Goal: Task Accomplishment & Management: Manage account settings

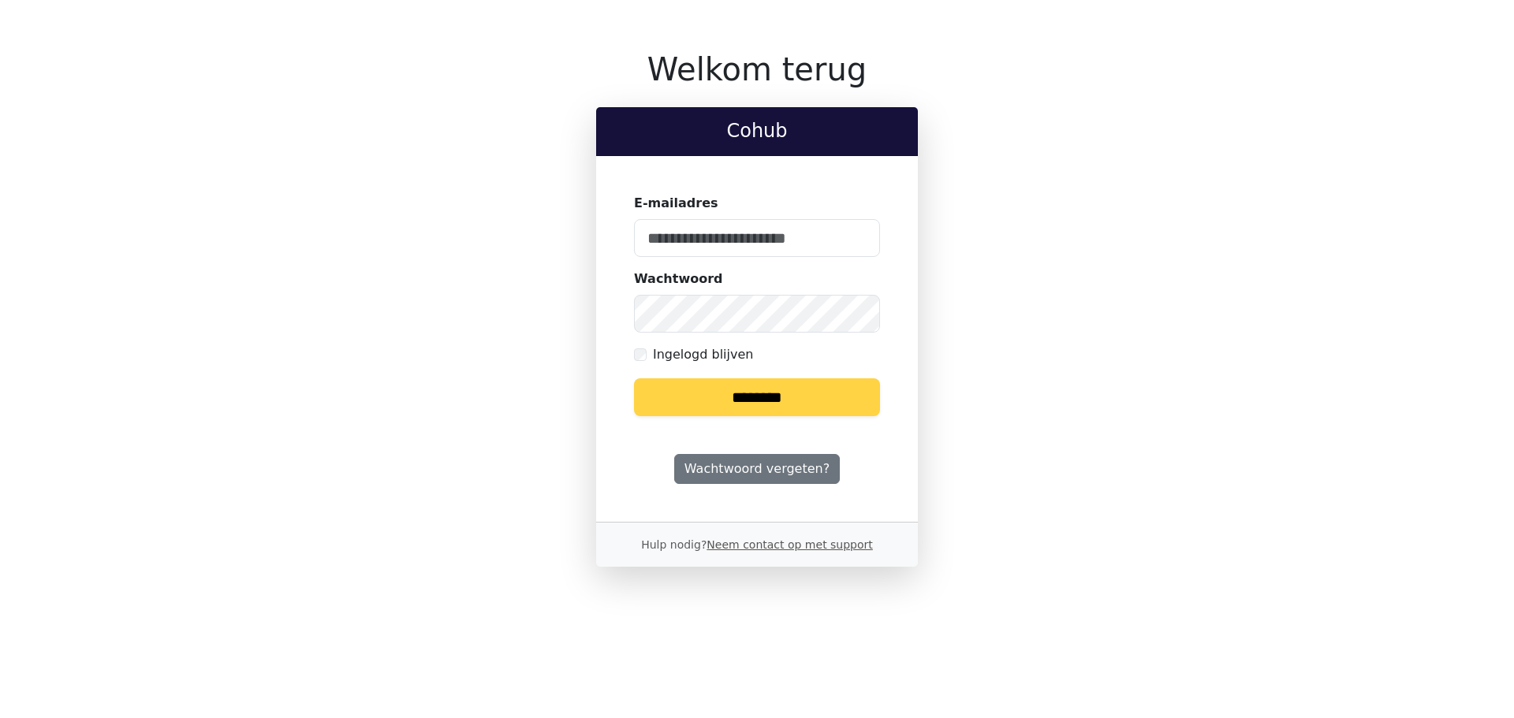
type input "**********"
click at [789, 395] on input "********" at bounding box center [757, 398] width 246 height 38
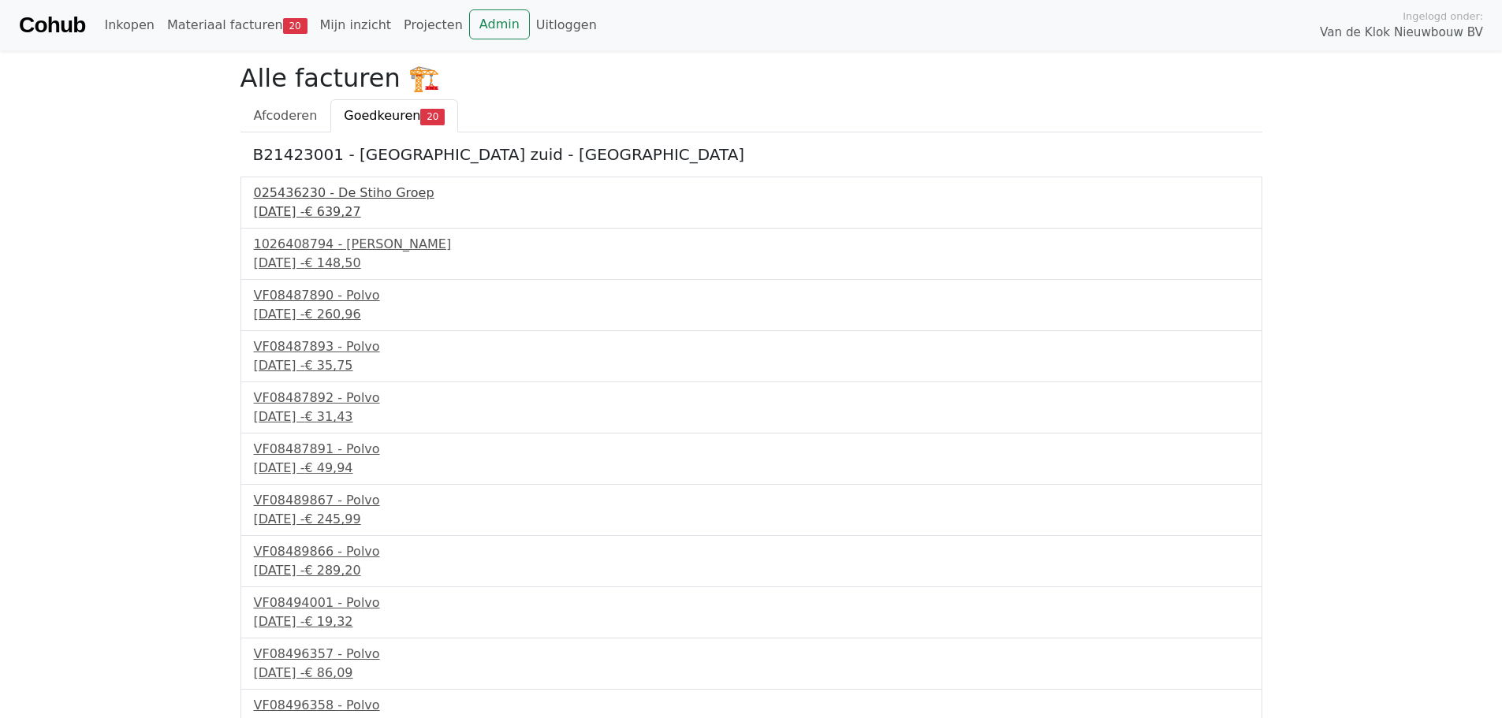
click at [360, 213] on span "€ 639,27" at bounding box center [332, 211] width 56 height 15
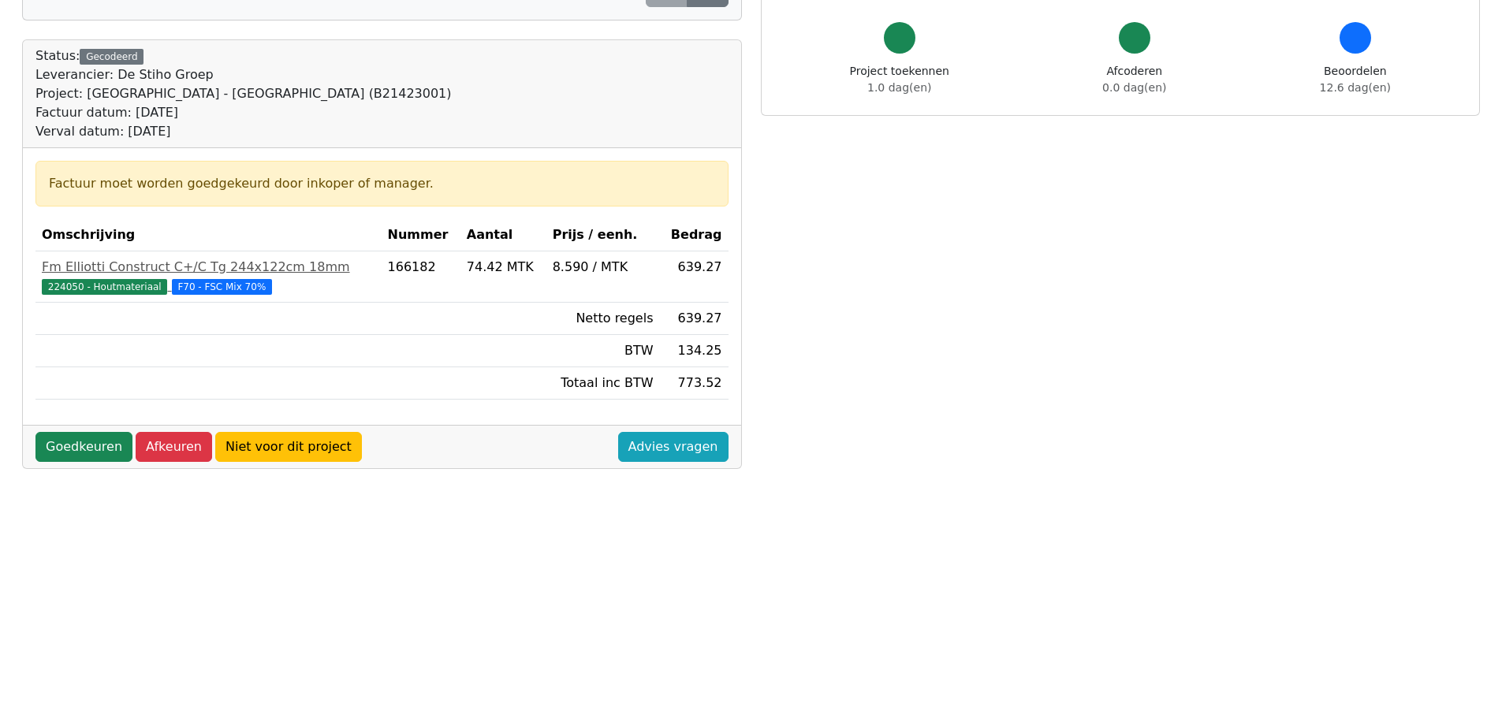
scroll to position [158, 0]
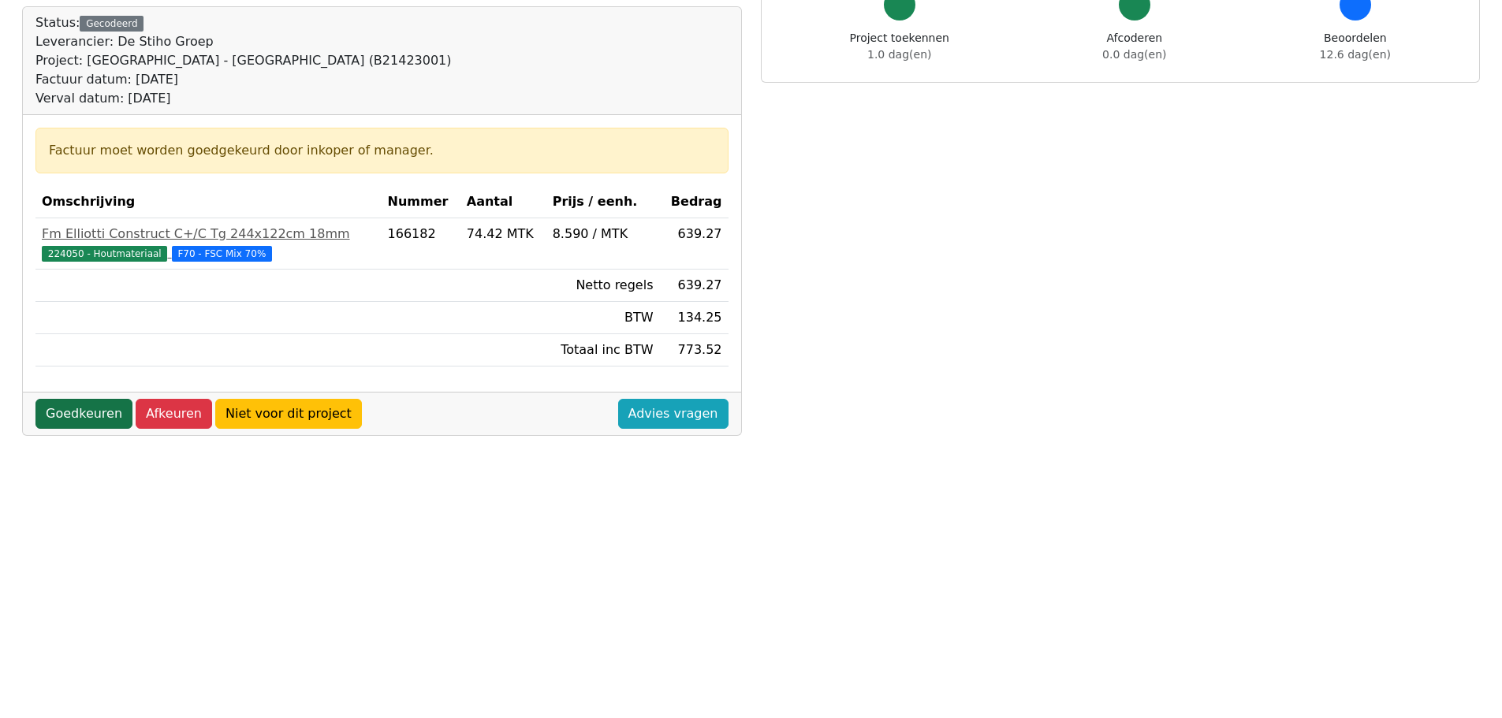
click at [95, 411] on link "Goedkeuren" at bounding box center [83, 414] width 97 height 30
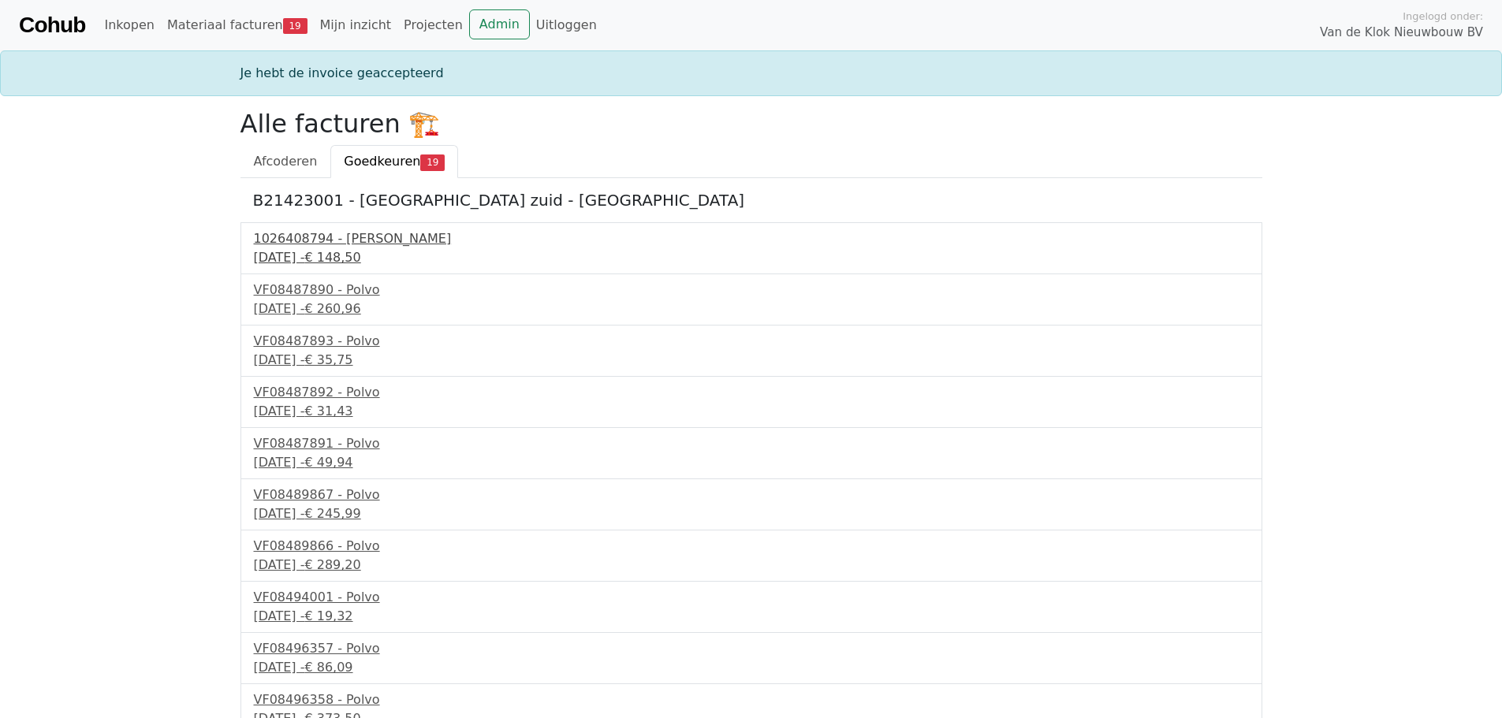
click at [346, 258] on div "11 september 2025 - € 148,50" at bounding box center [751, 257] width 995 height 19
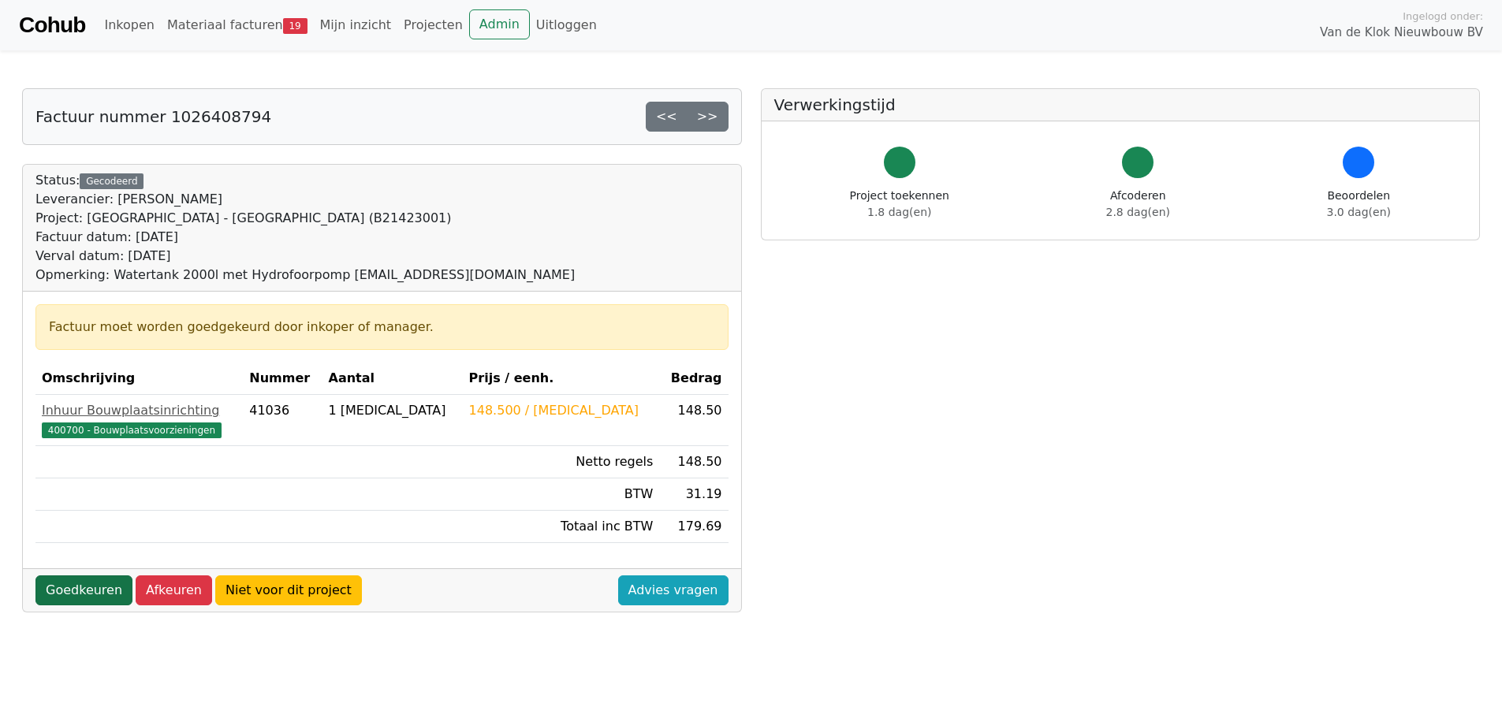
click at [82, 588] on link "Goedkeuren" at bounding box center [83, 591] width 97 height 30
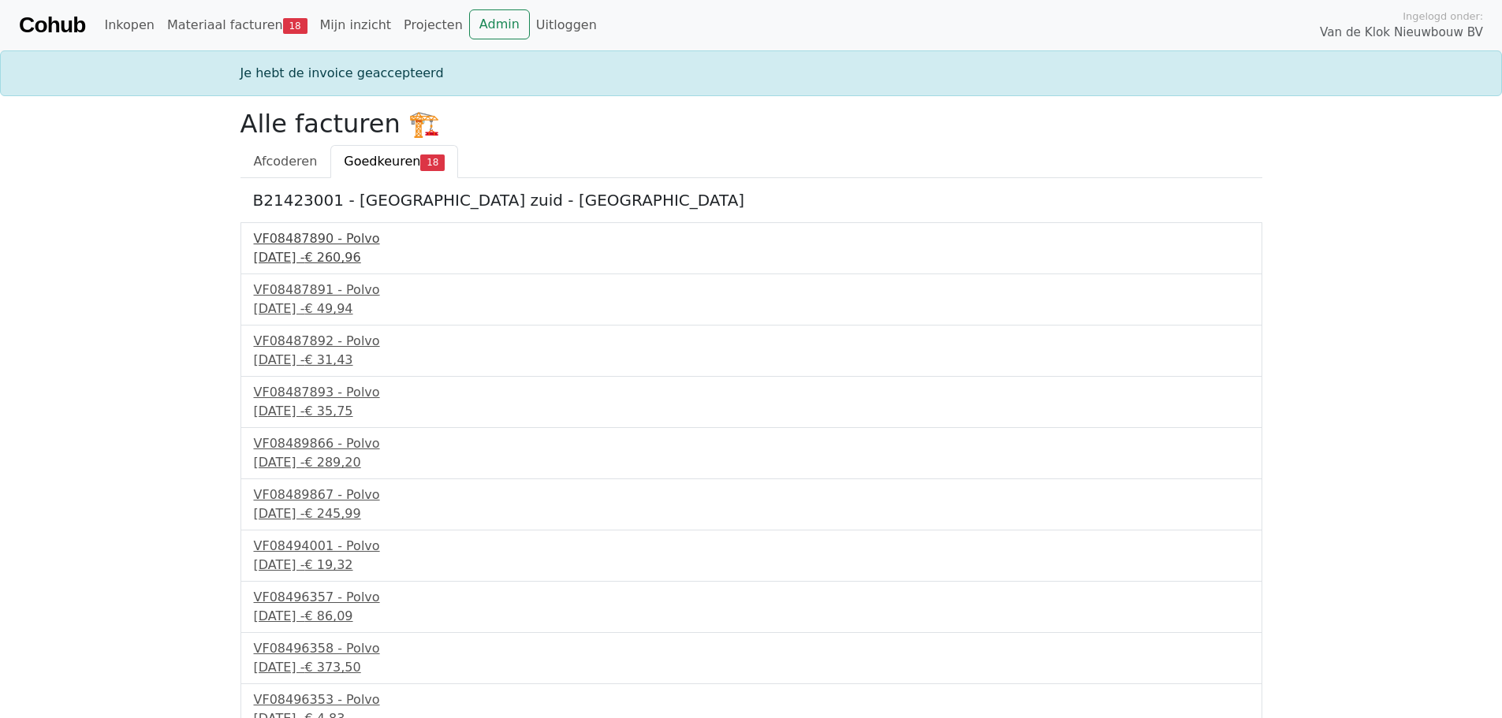
click at [344, 249] on div "12 september 2025 - € 260,96" at bounding box center [751, 257] width 995 height 19
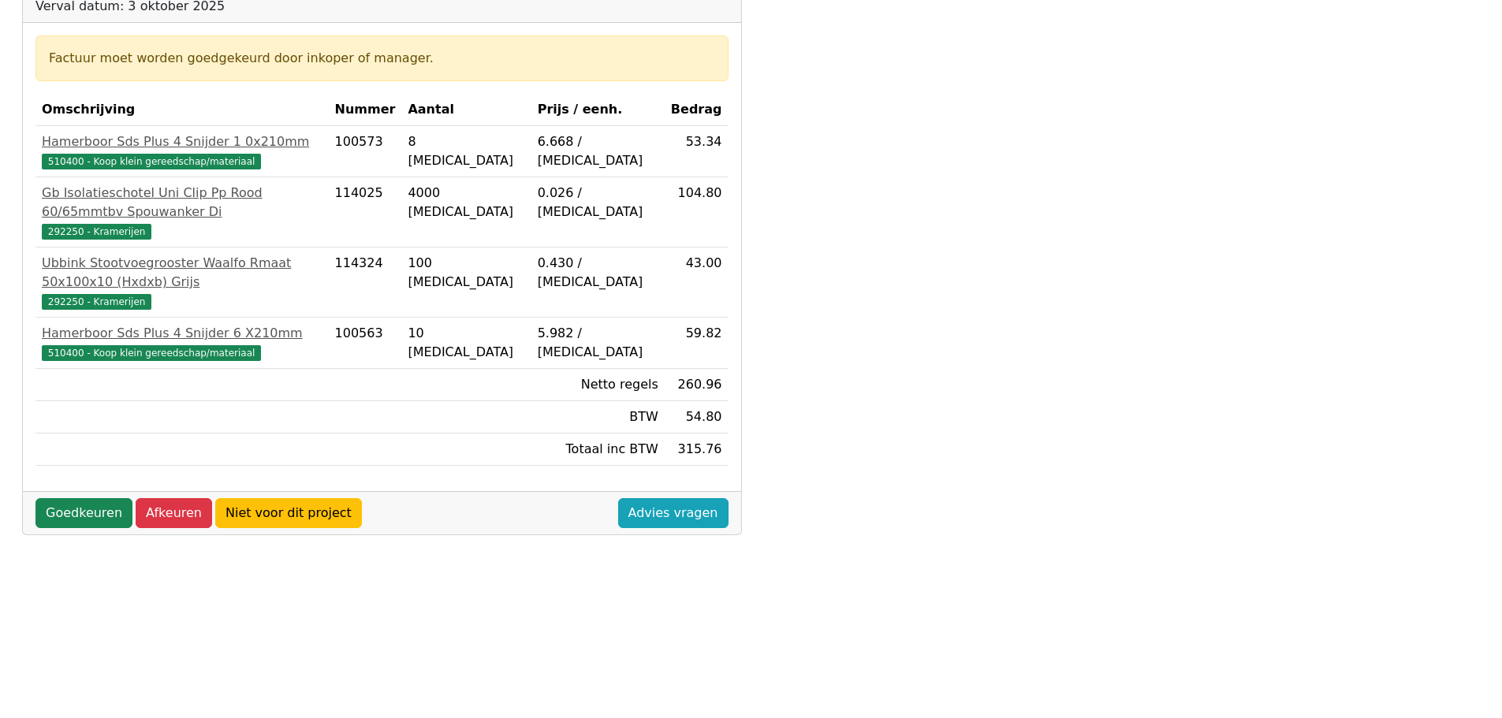
scroll to position [315, 0]
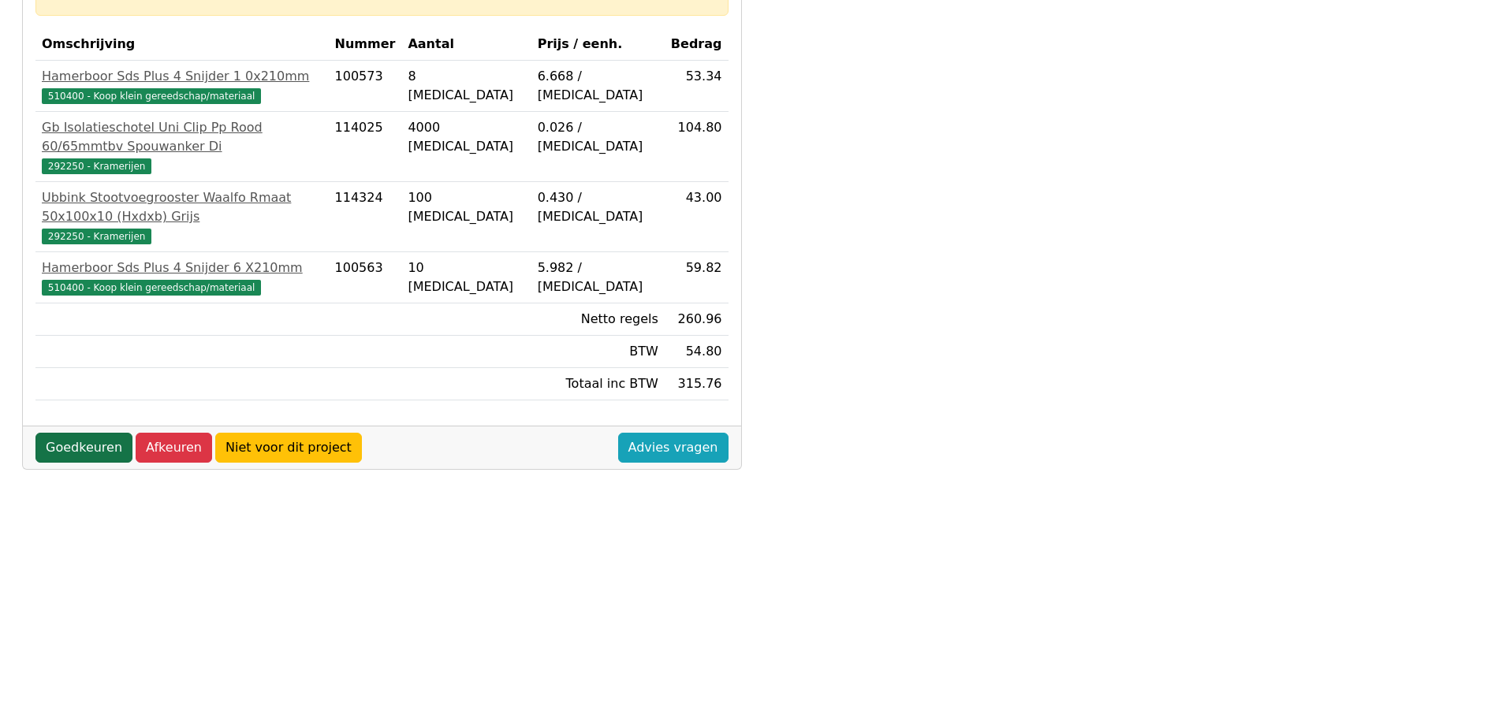
click at [92, 433] on link "Goedkeuren" at bounding box center [83, 448] width 97 height 30
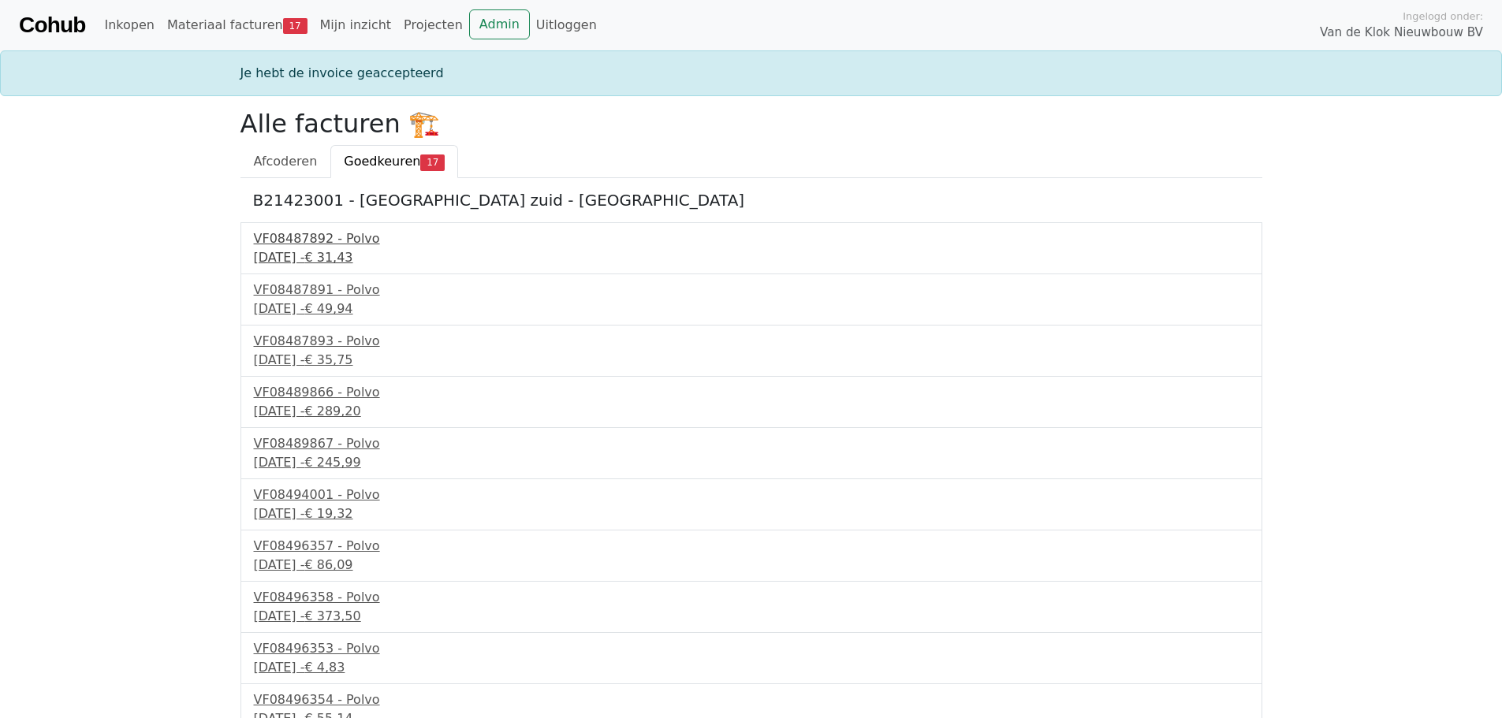
click at [307, 246] on div "VF08487892 - Polvo" at bounding box center [751, 239] width 995 height 19
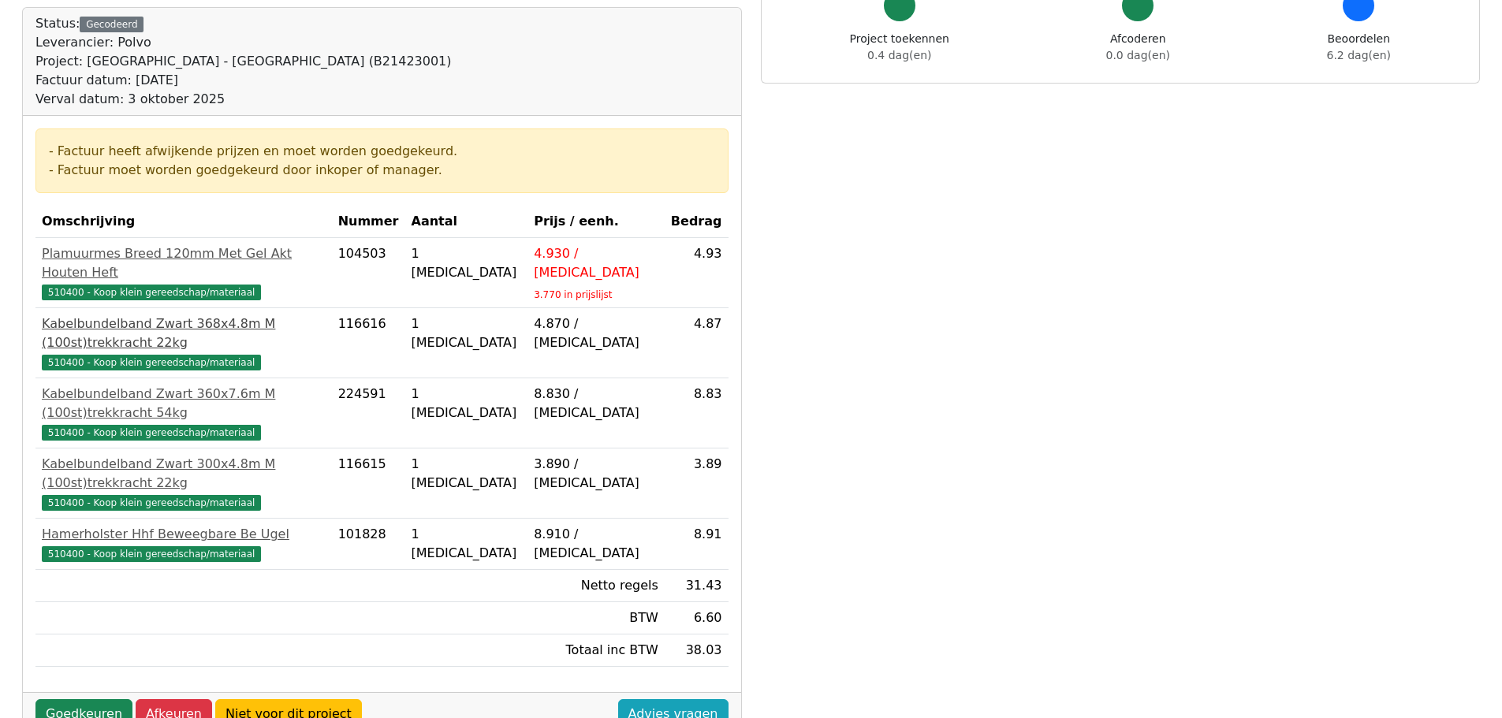
scroll to position [158, 0]
click at [65, 699] on link "Goedkeuren" at bounding box center [83, 714] width 97 height 30
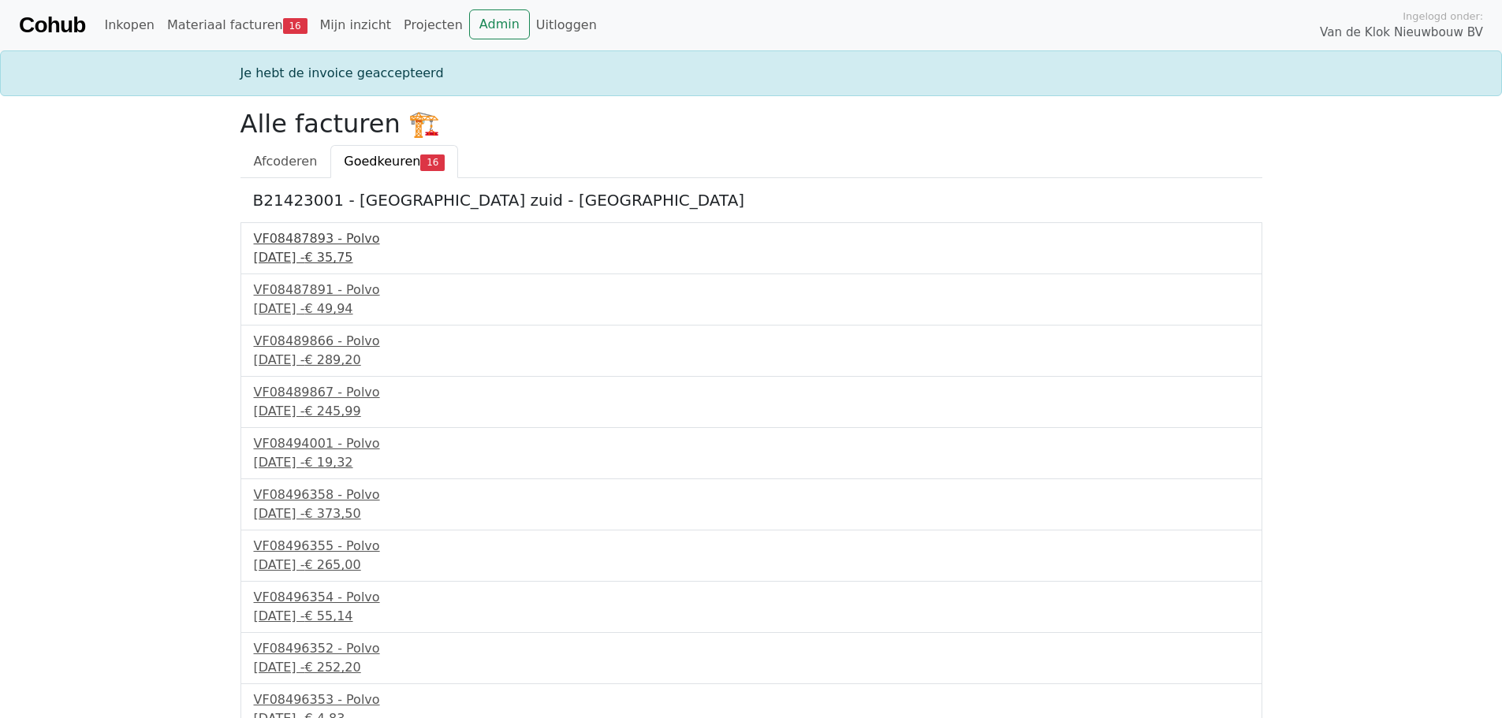
click at [345, 244] on div "VF08487893 - Polvo" at bounding box center [751, 239] width 995 height 19
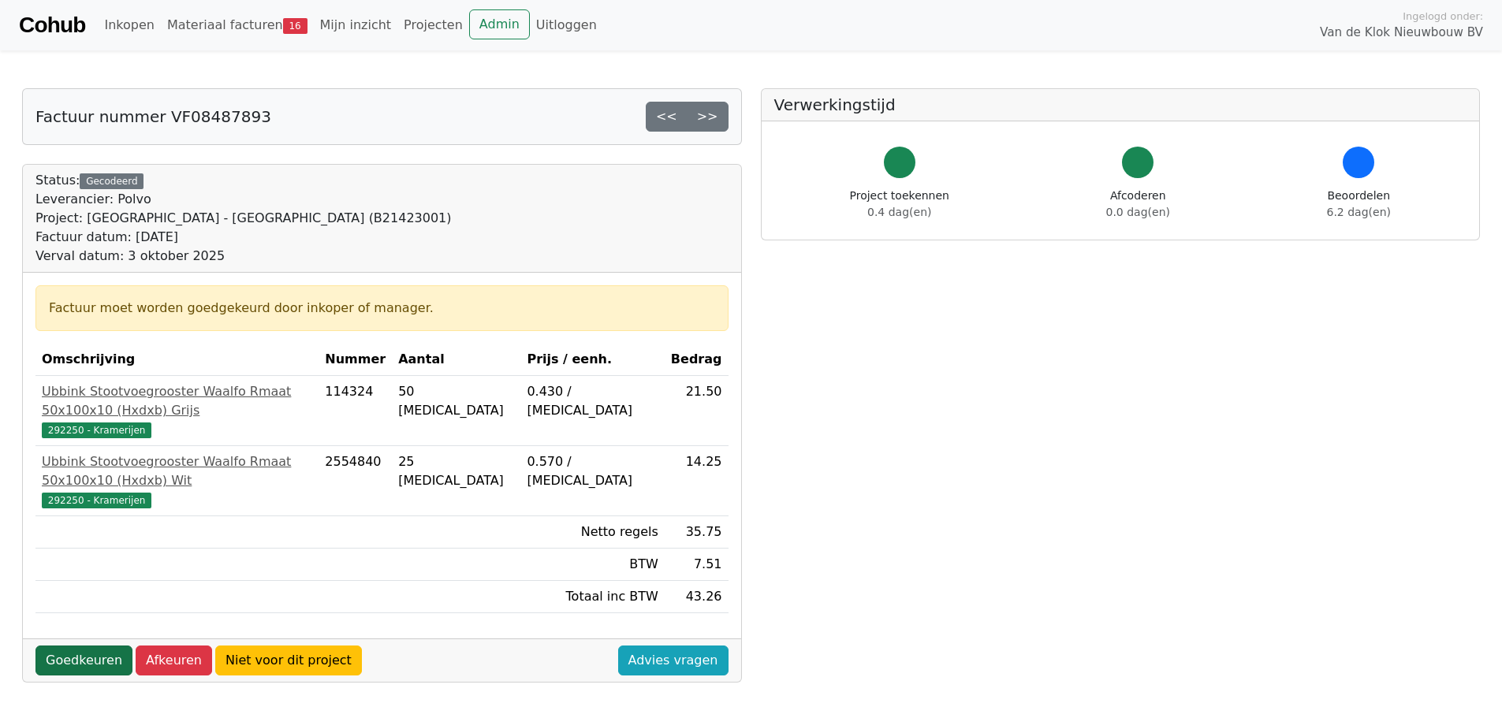
click at [71, 646] on link "Goedkeuren" at bounding box center [83, 661] width 97 height 30
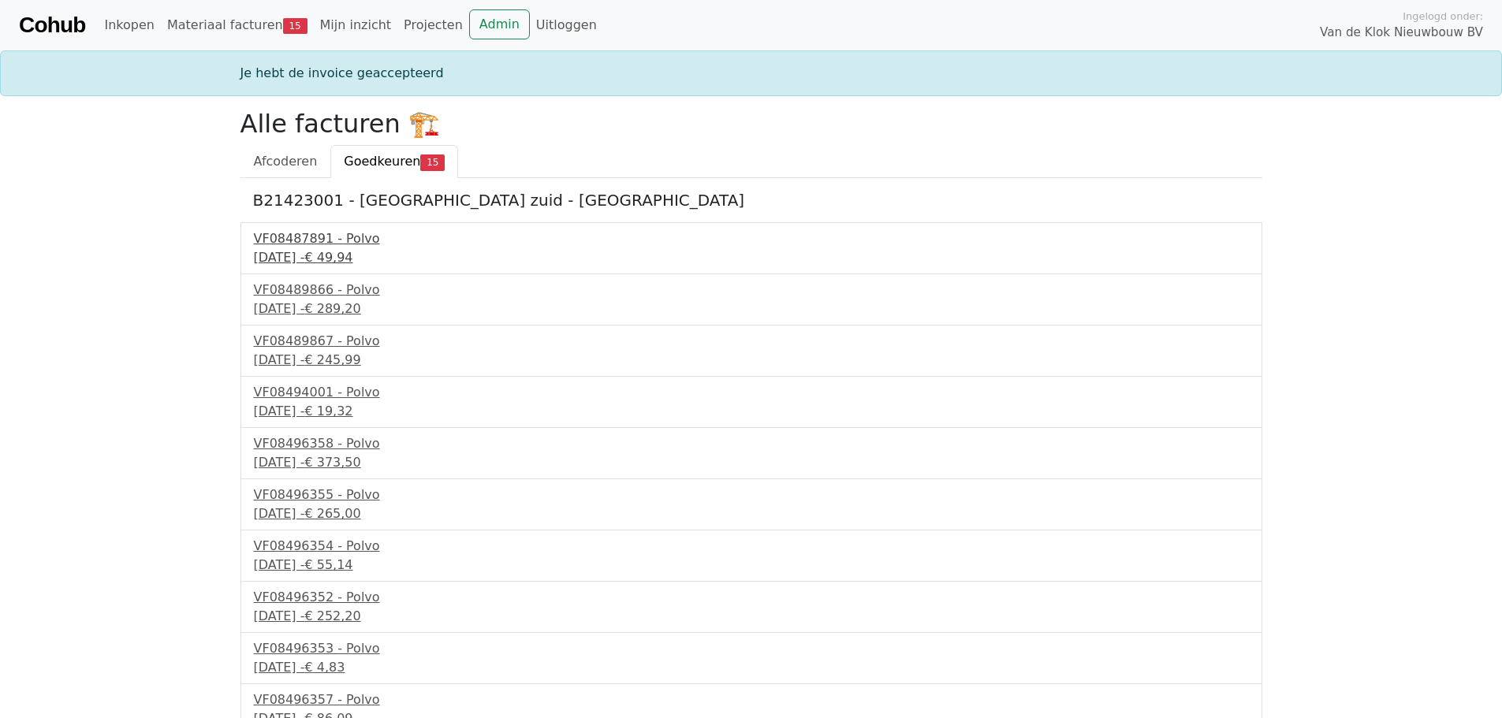
click at [310, 237] on div "VF08487891 - Polvo" at bounding box center [751, 239] width 995 height 19
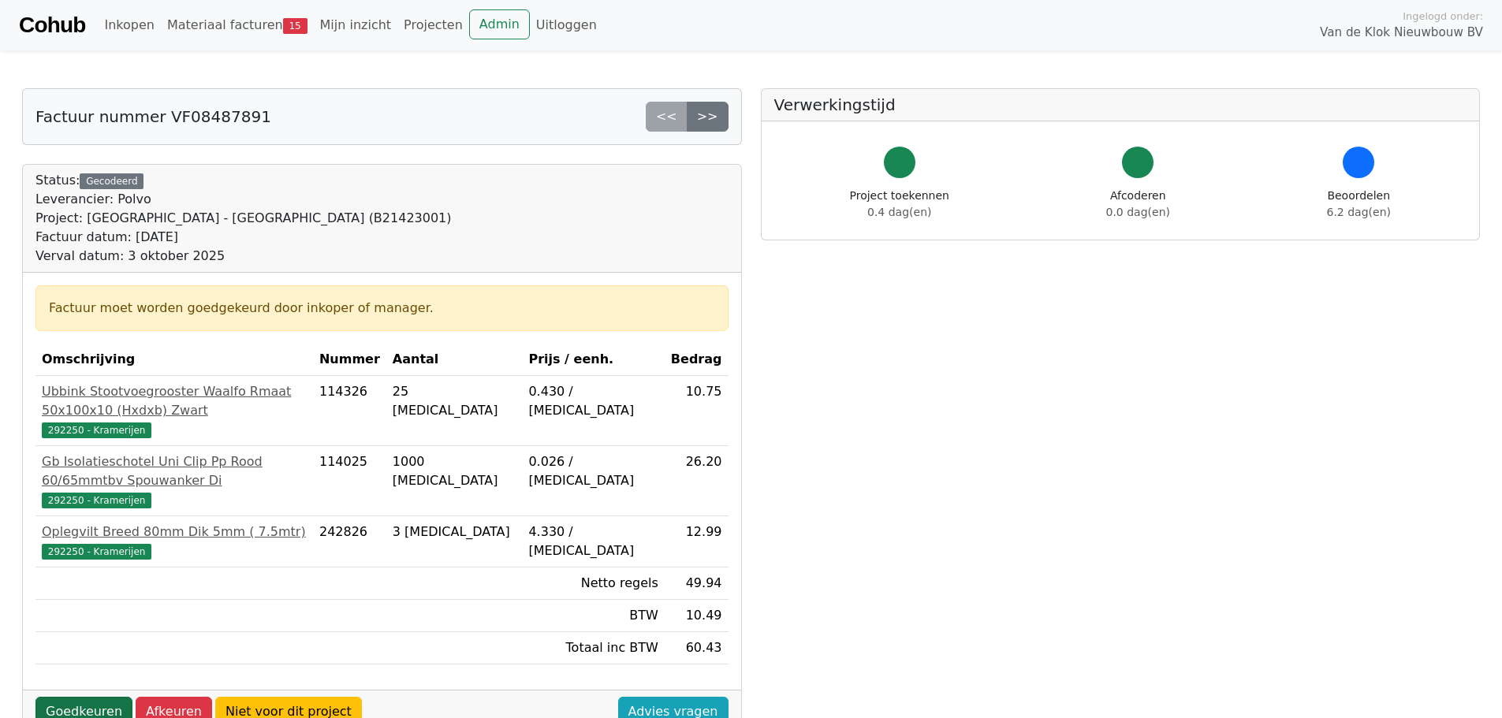
click at [91, 697] on link "Goedkeuren" at bounding box center [83, 712] width 97 height 30
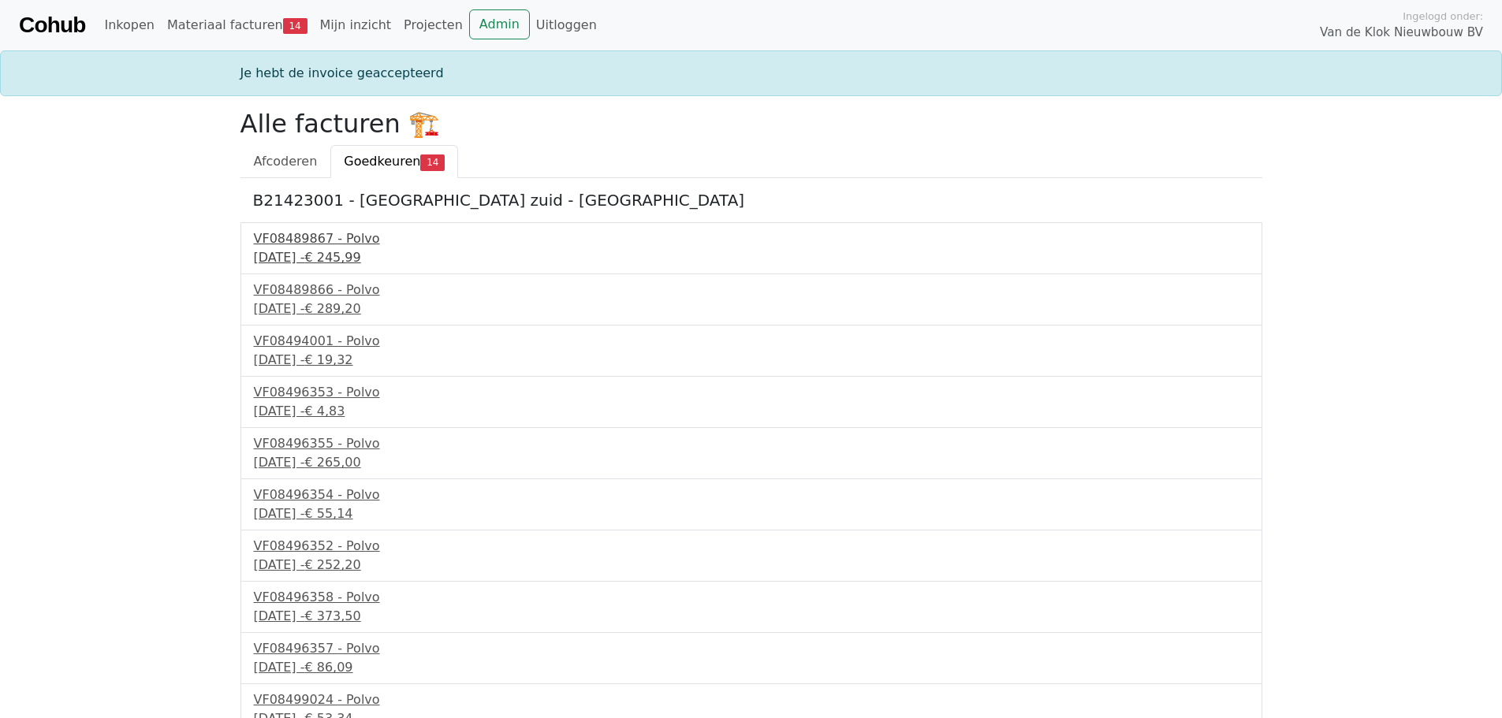
click at [323, 263] on div "[DATE] - € 245,99" at bounding box center [751, 257] width 995 height 19
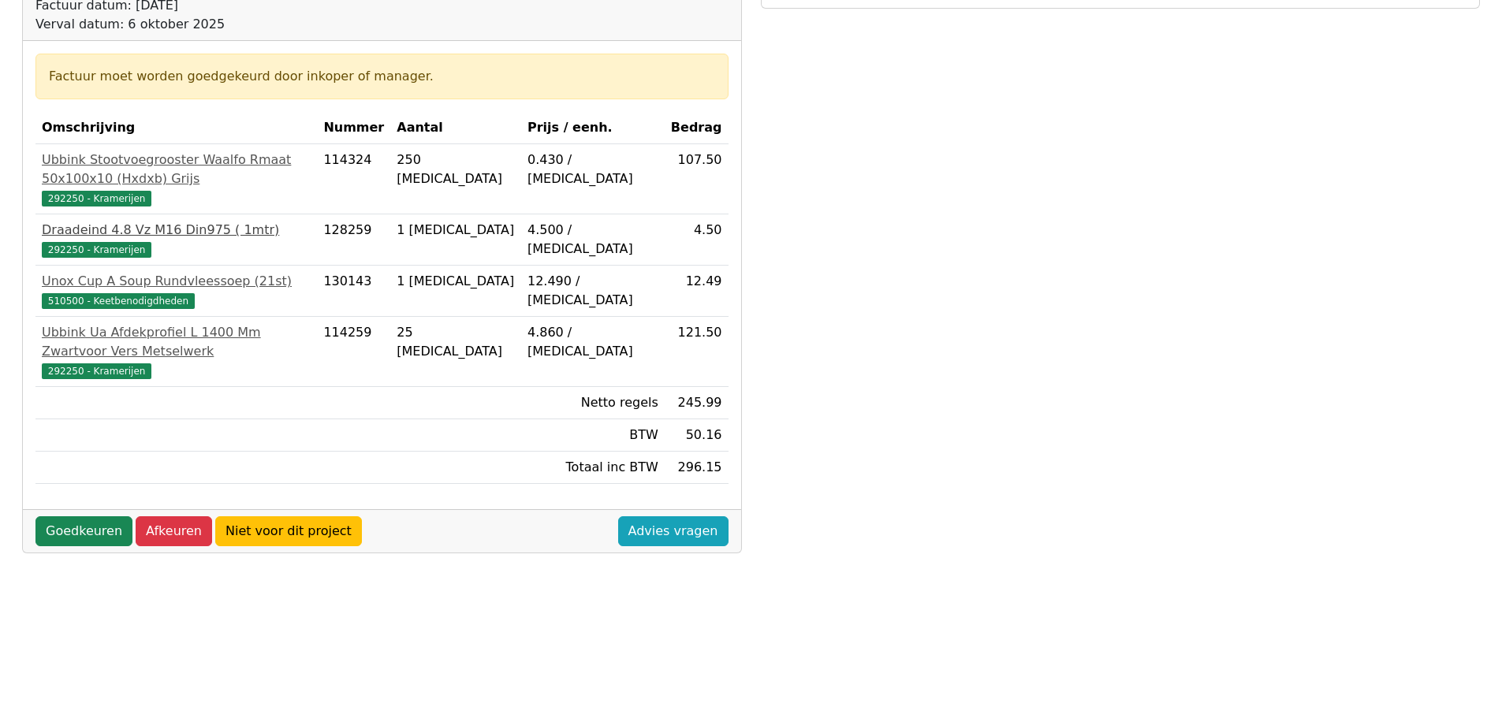
scroll to position [237, 0]
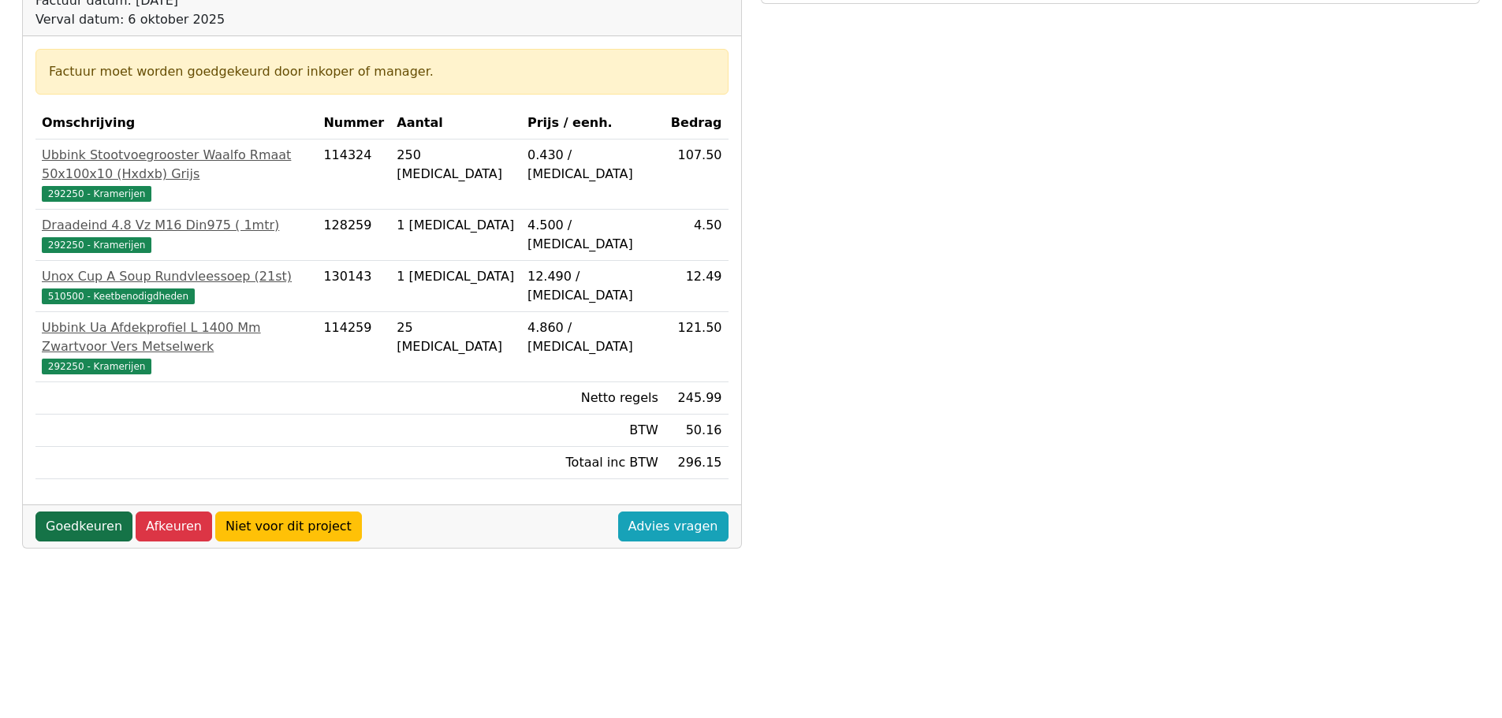
click at [98, 512] on link "Goedkeuren" at bounding box center [83, 527] width 97 height 30
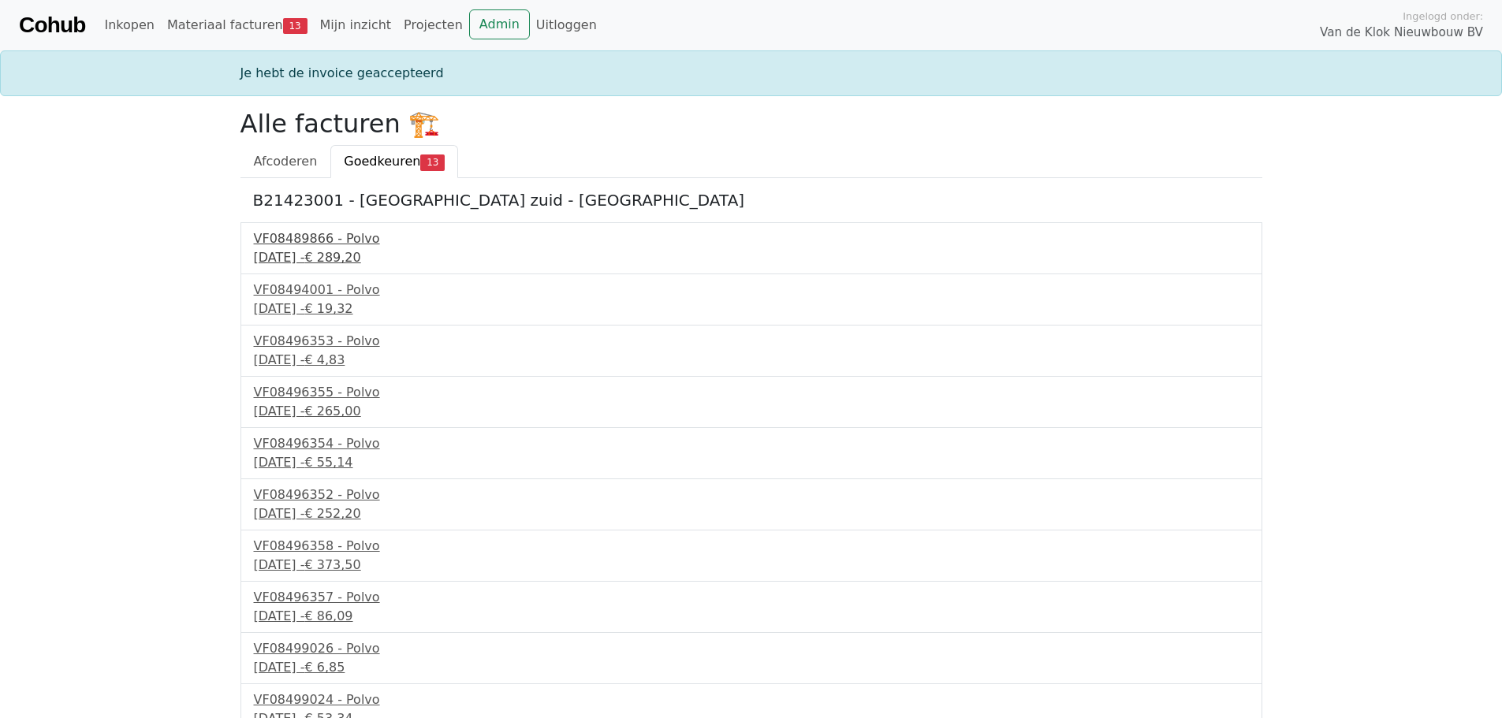
click at [327, 248] on div "VF08489866 - Polvo" at bounding box center [751, 239] width 995 height 19
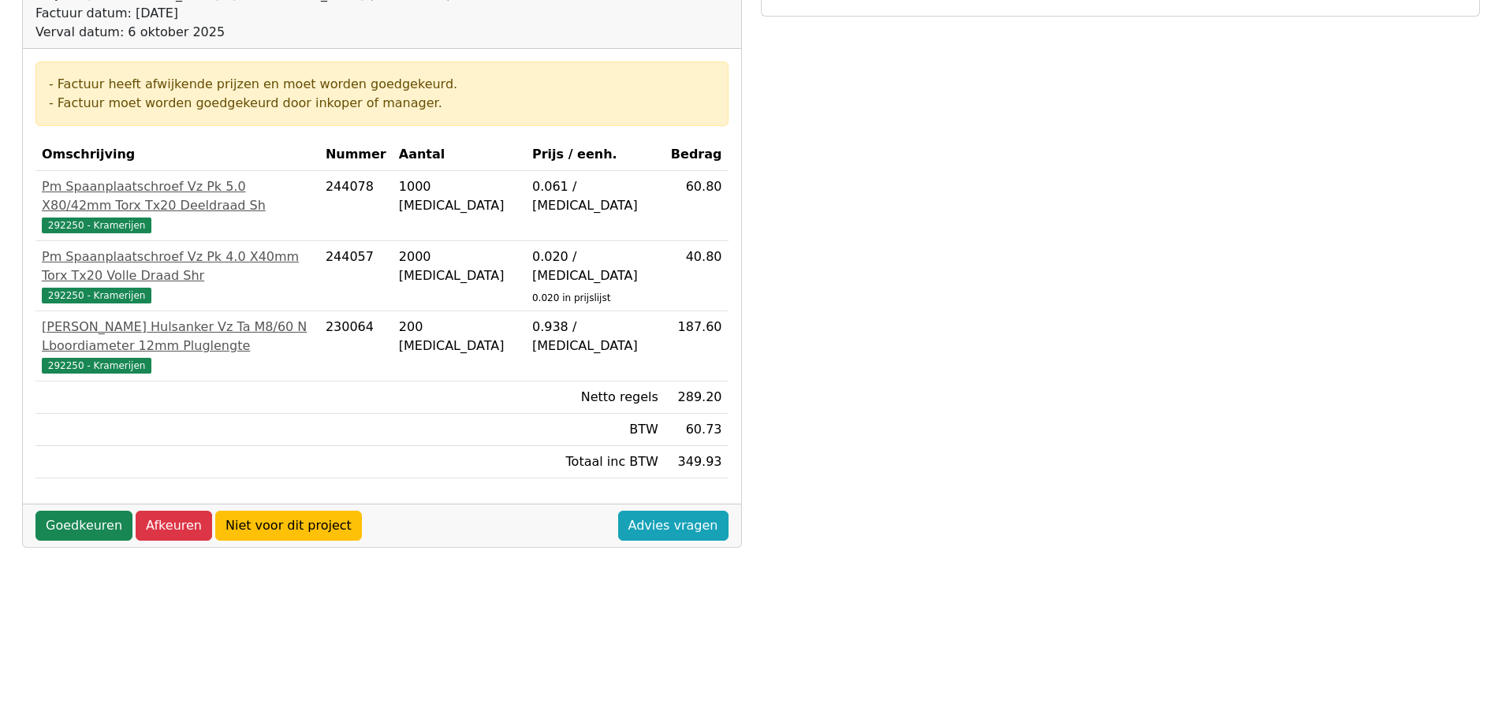
scroll to position [315, 0]
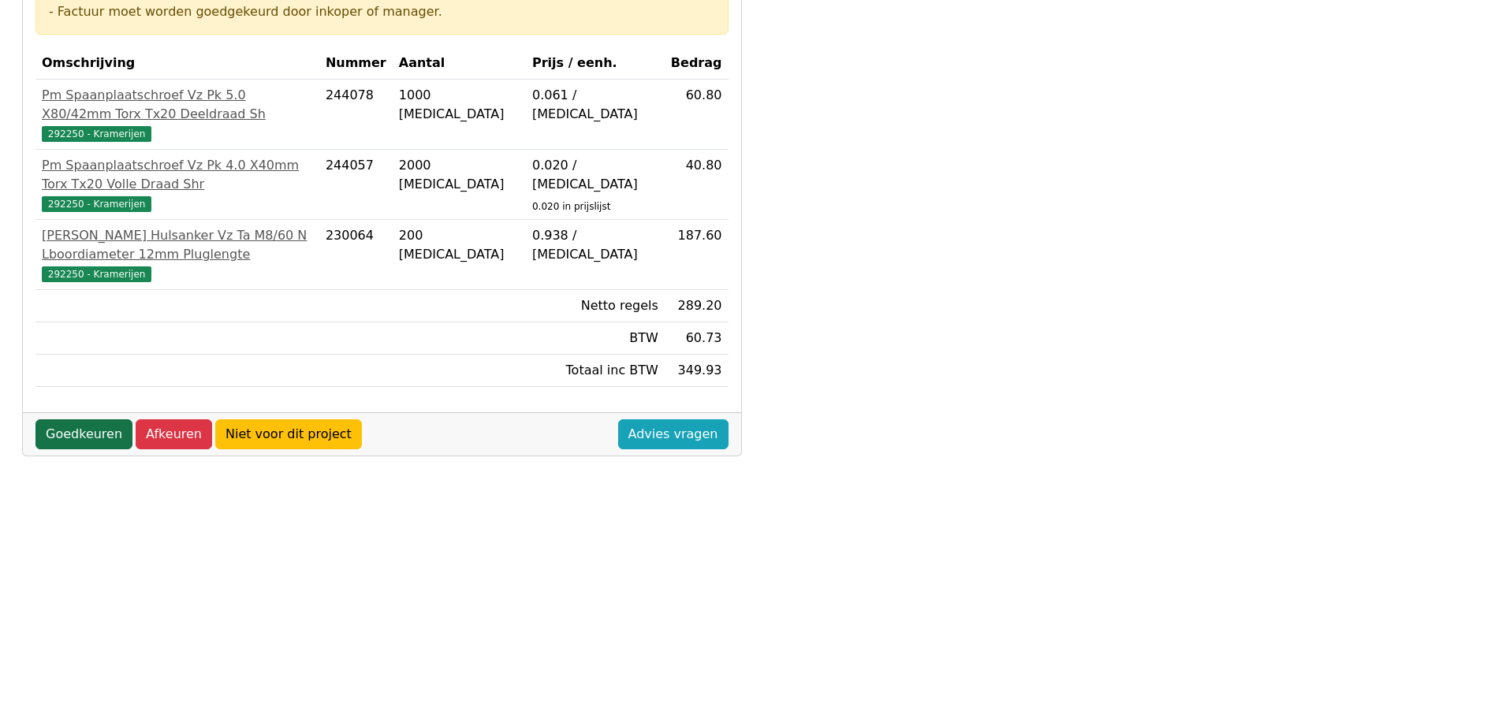
click at [79, 420] on link "Goedkeuren" at bounding box center [83, 435] width 97 height 30
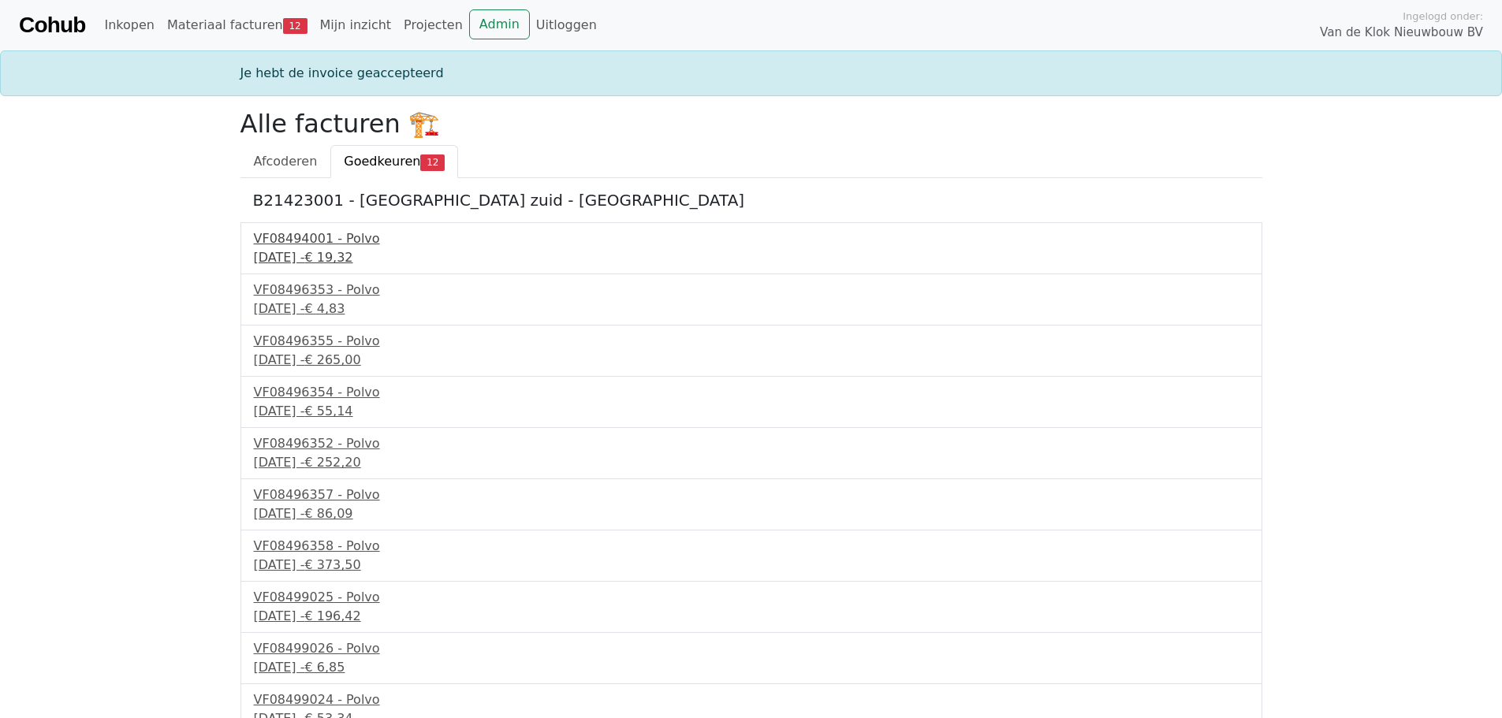
click at [348, 256] on div "[DATE] - € 19,32" at bounding box center [751, 257] width 995 height 19
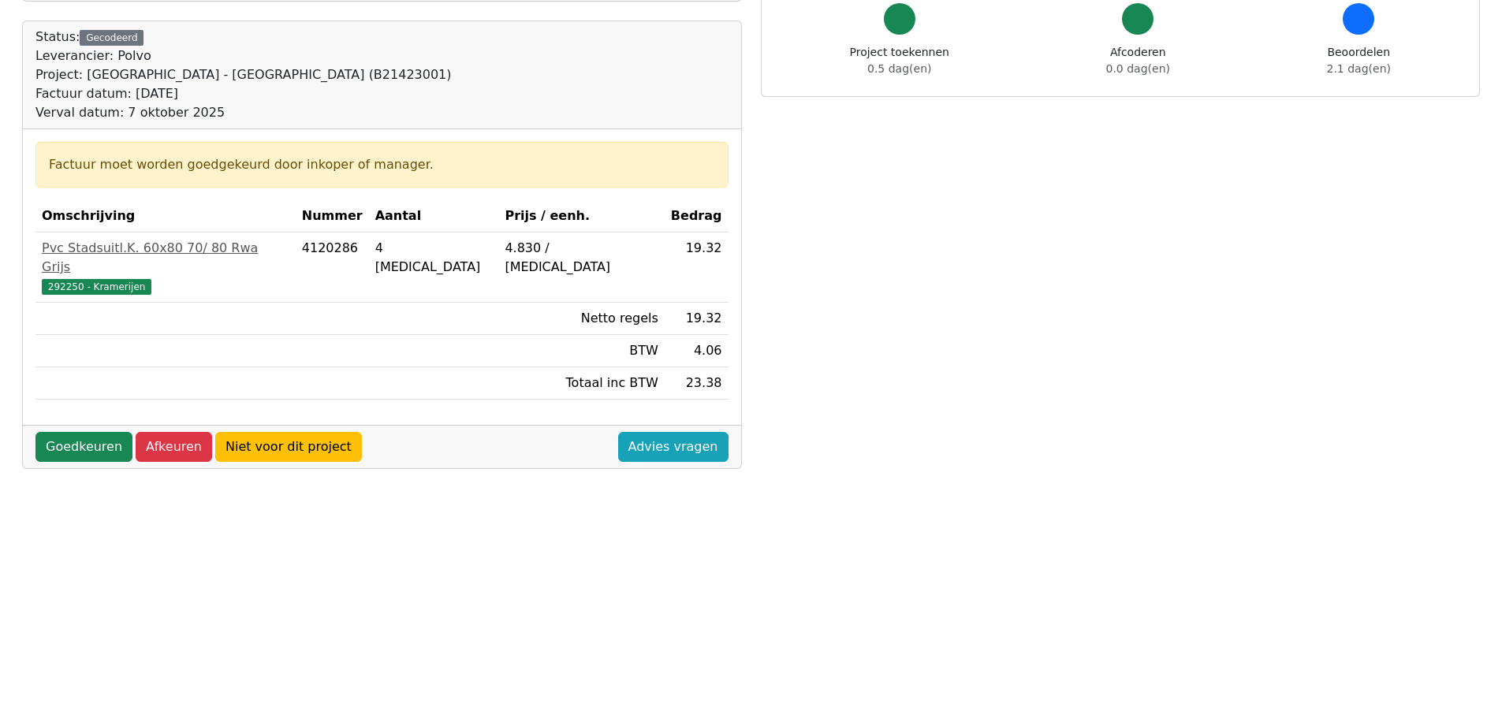
scroll to position [237, 0]
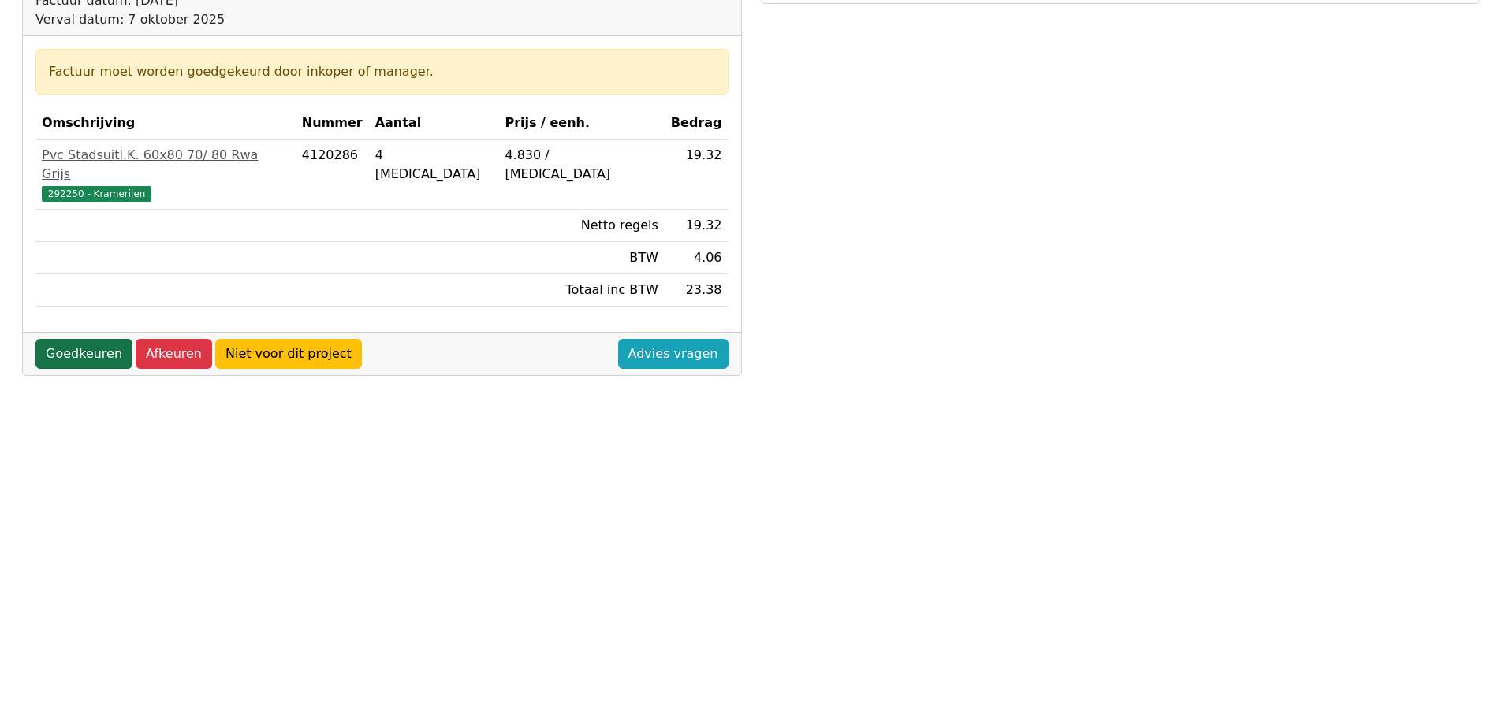
click at [103, 339] on link "Goedkeuren" at bounding box center [83, 354] width 97 height 30
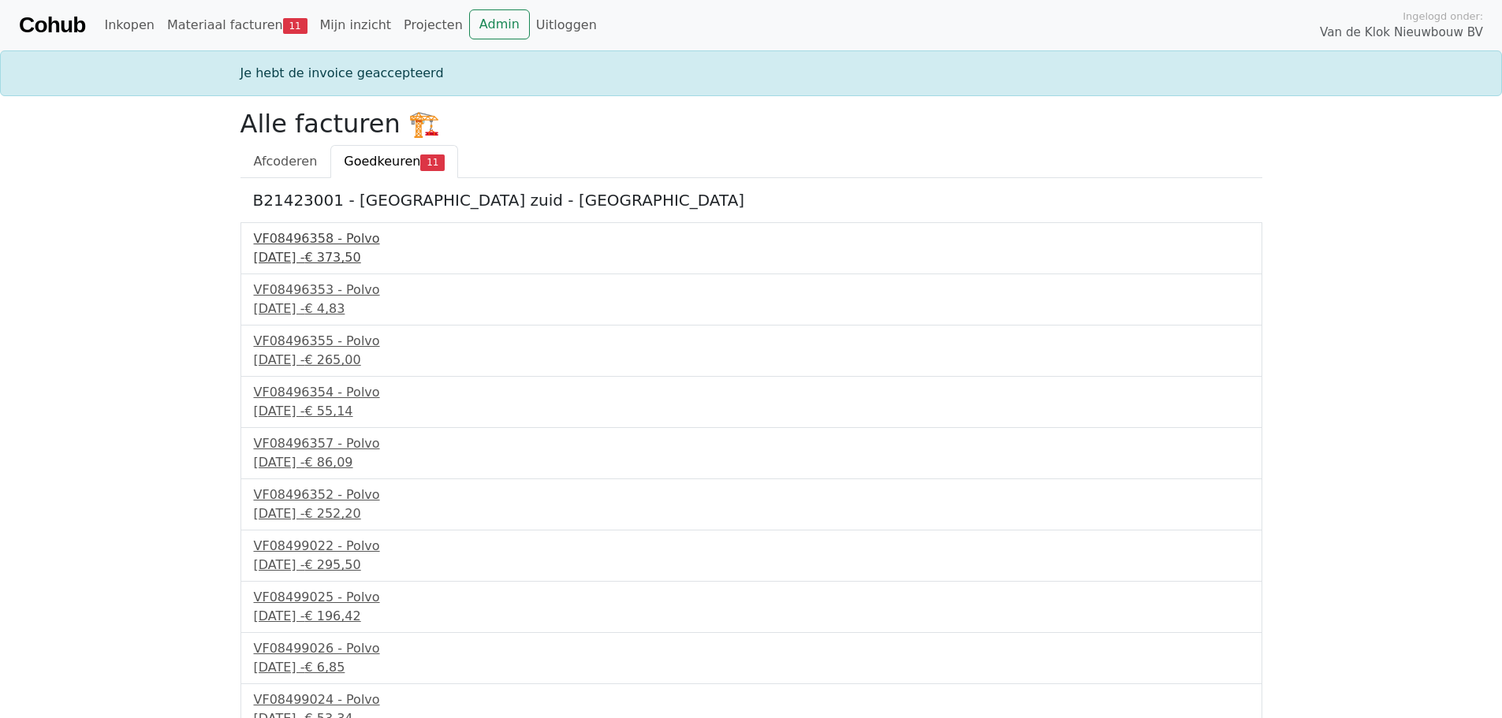
click at [338, 258] on div "[DATE] - € 373,50" at bounding box center [751, 257] width 995 height 19
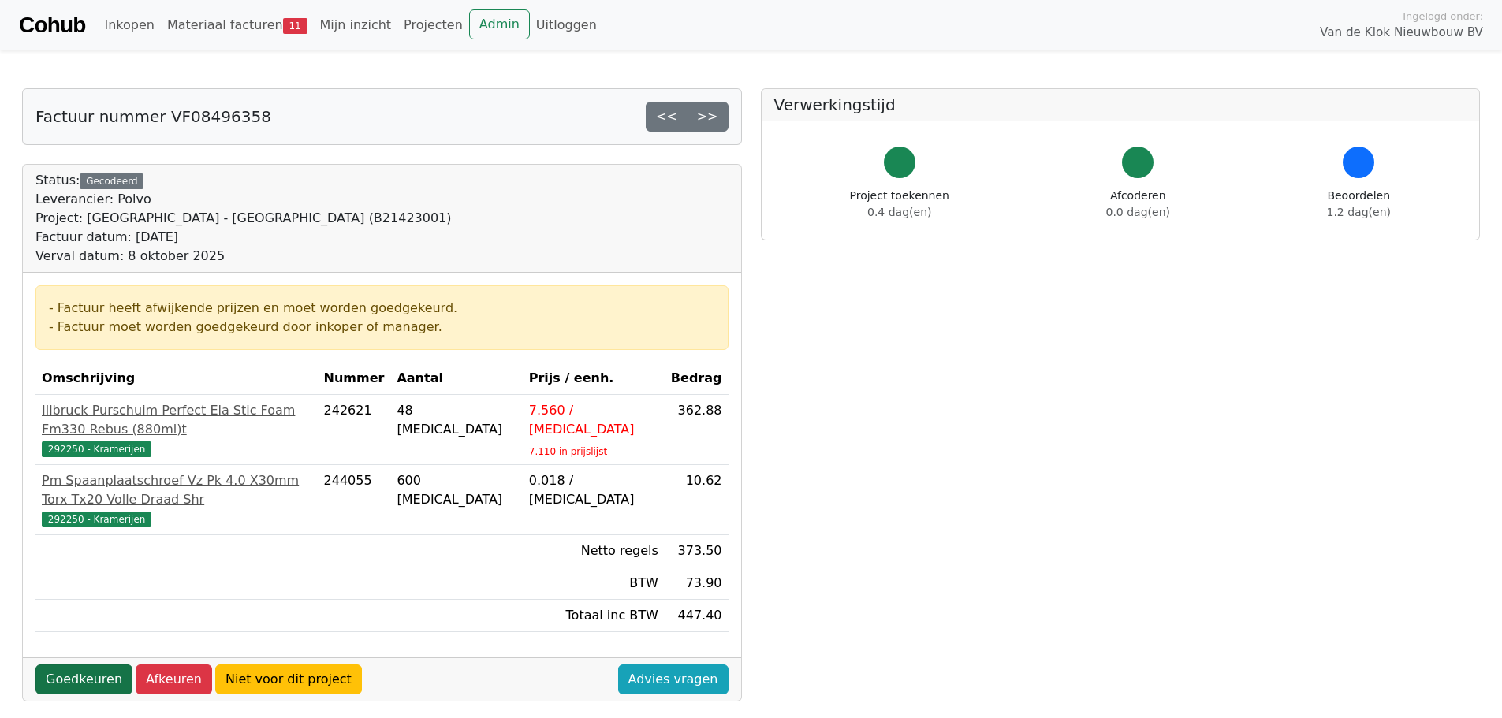
click at [66, 665] on link "Goedkeuren" at bounding box center [83, 680] width 97 height 30
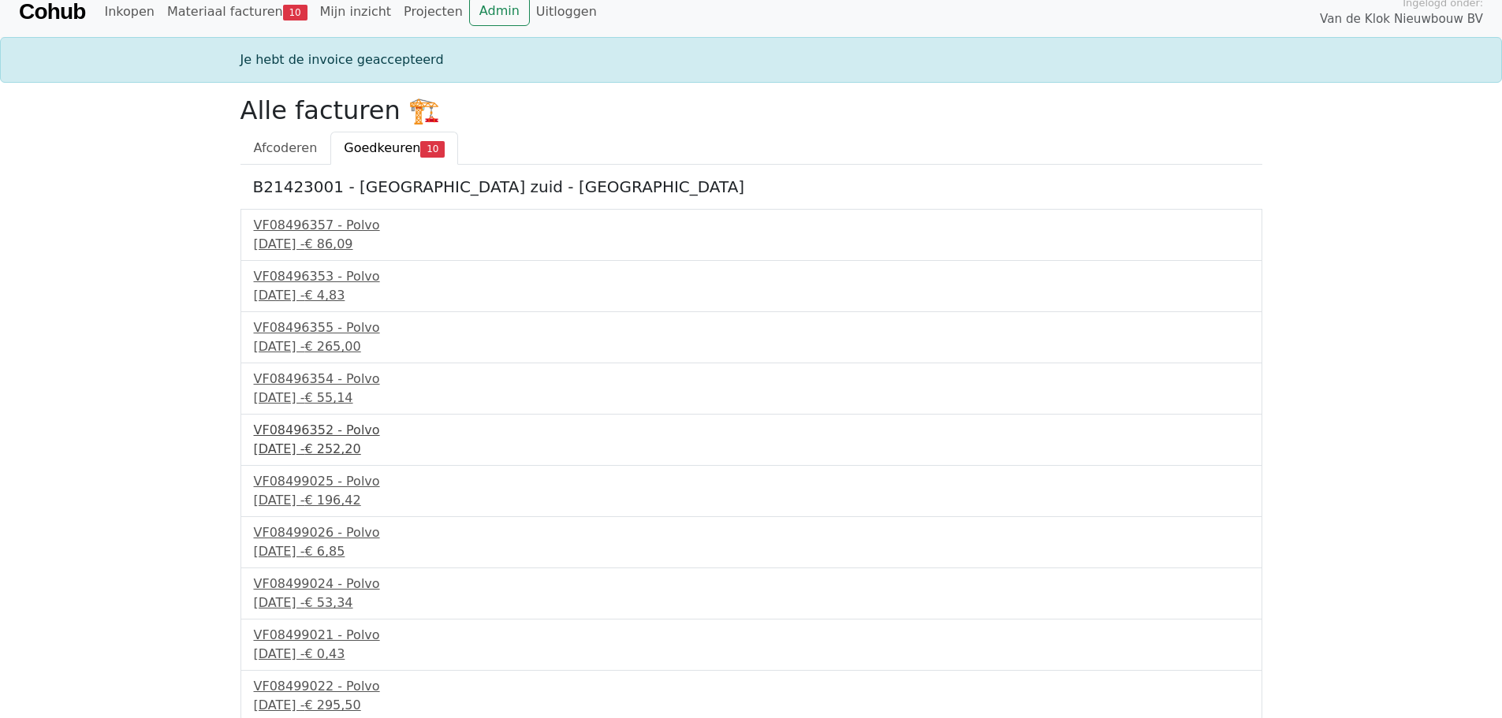
scroll to position [17, 0]
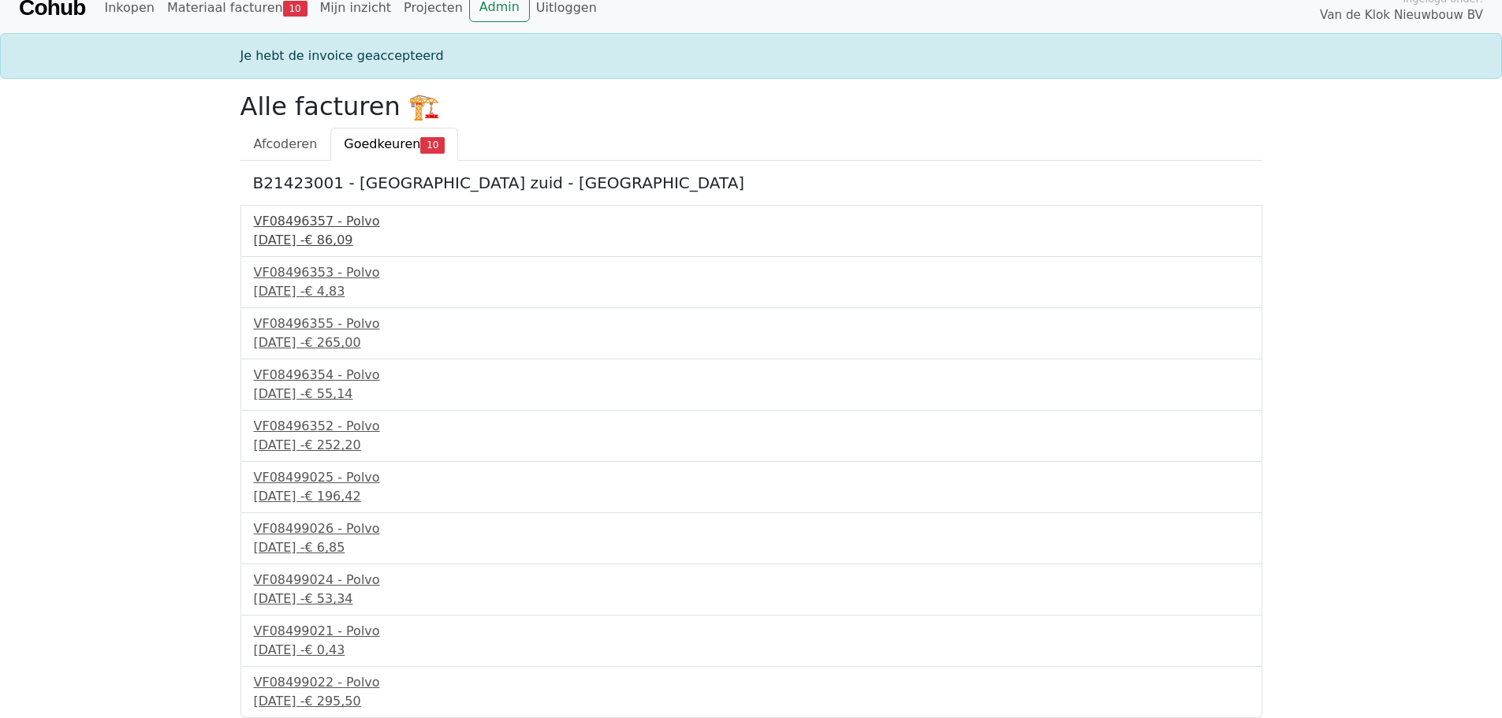
click at [332, 228] on div "VF08496357 - Polvo" at bounding box center [751, 221] width 995 height 19
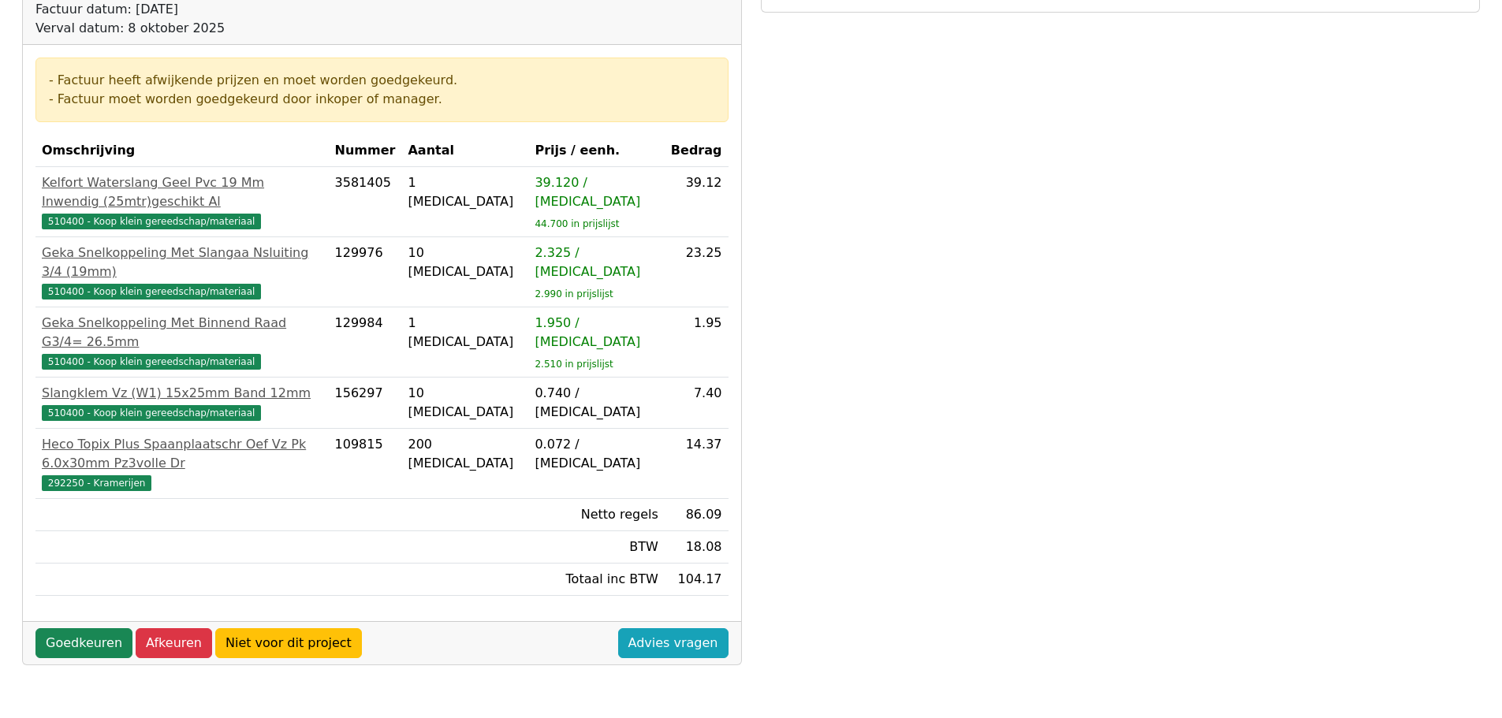
scroll to position [237, 0]
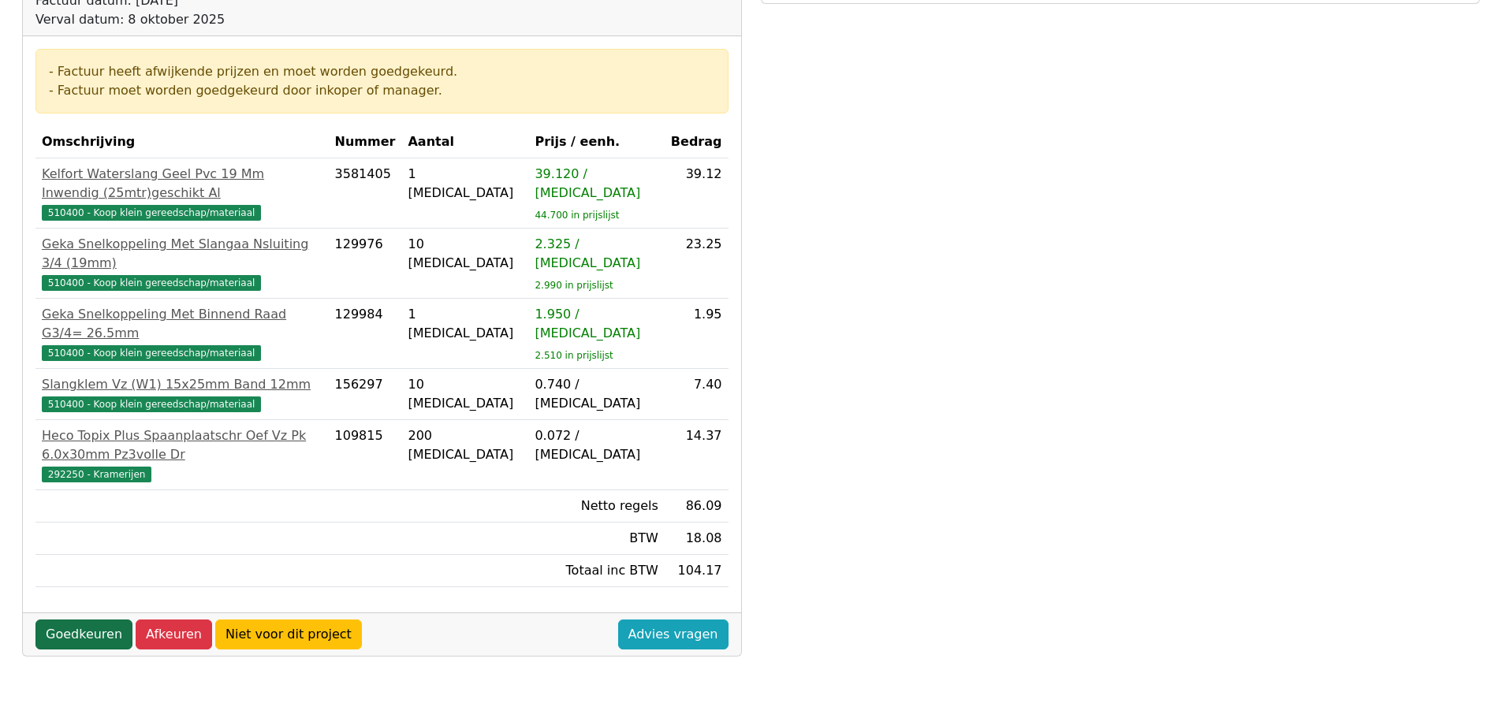
click at [85, 620] on link "Goedkeuren" at bounding box center [83, 635] width 97 height 30
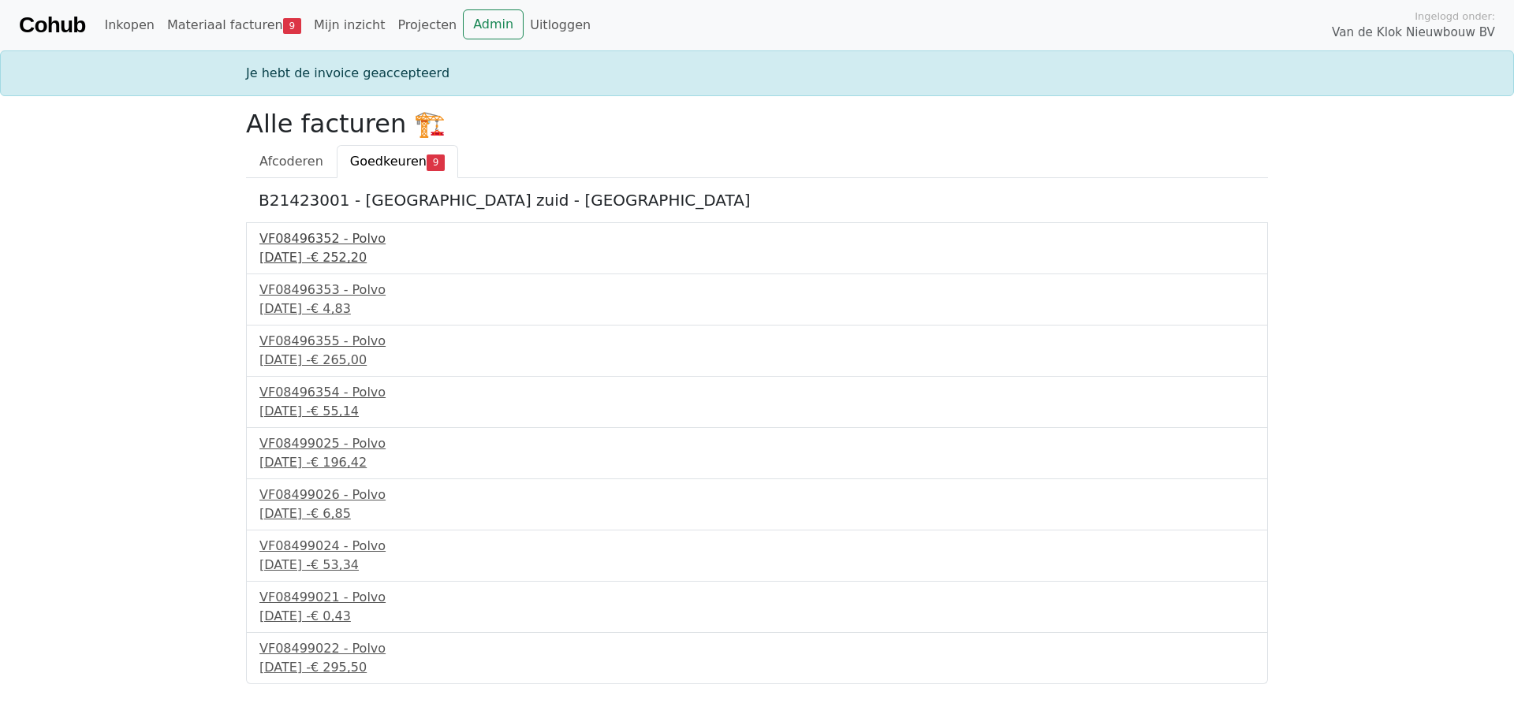
click at [294, 256] on div "[DATE] - € 252,20" at bounding box center [756, 257] width 995 height 19
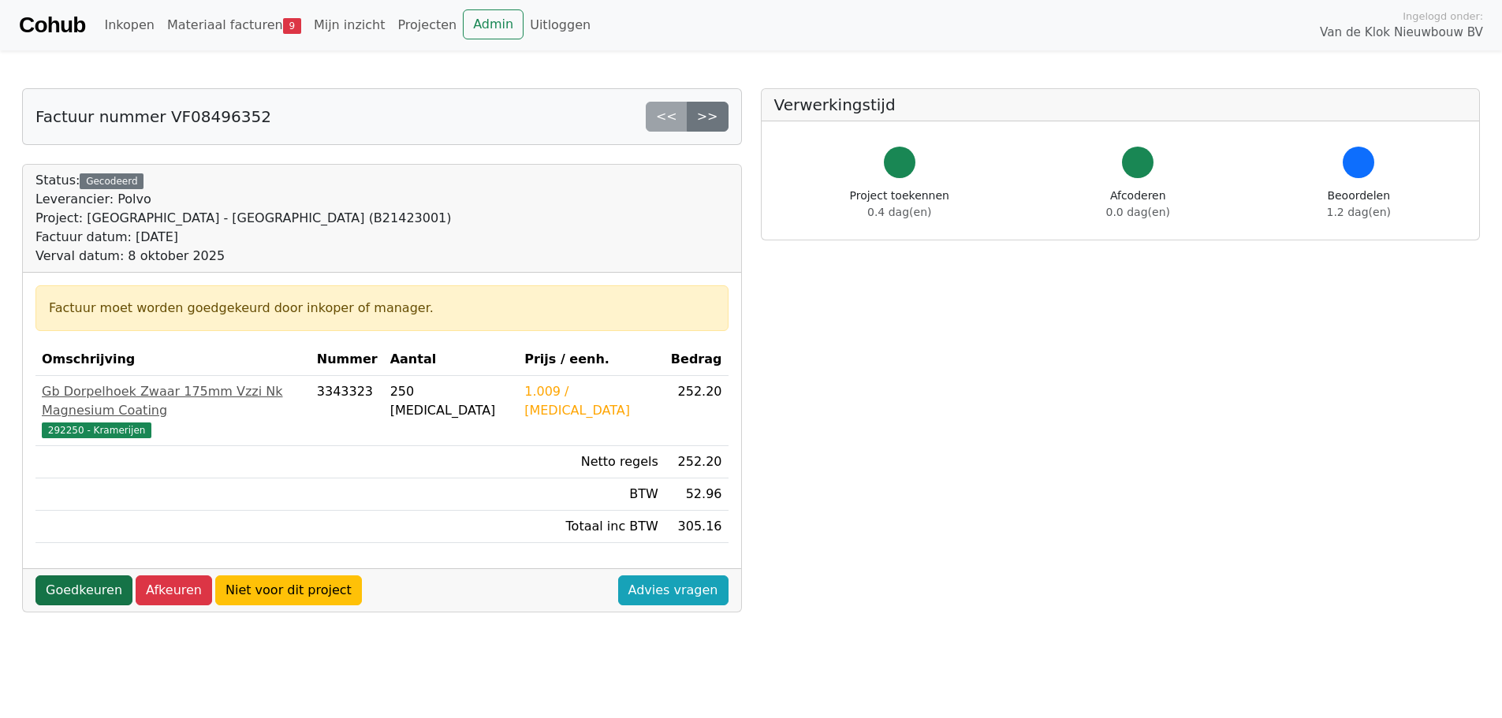
click at [89, 576] on link "Goedkeuren" at bounding box center [83, 591] width 97 height 30
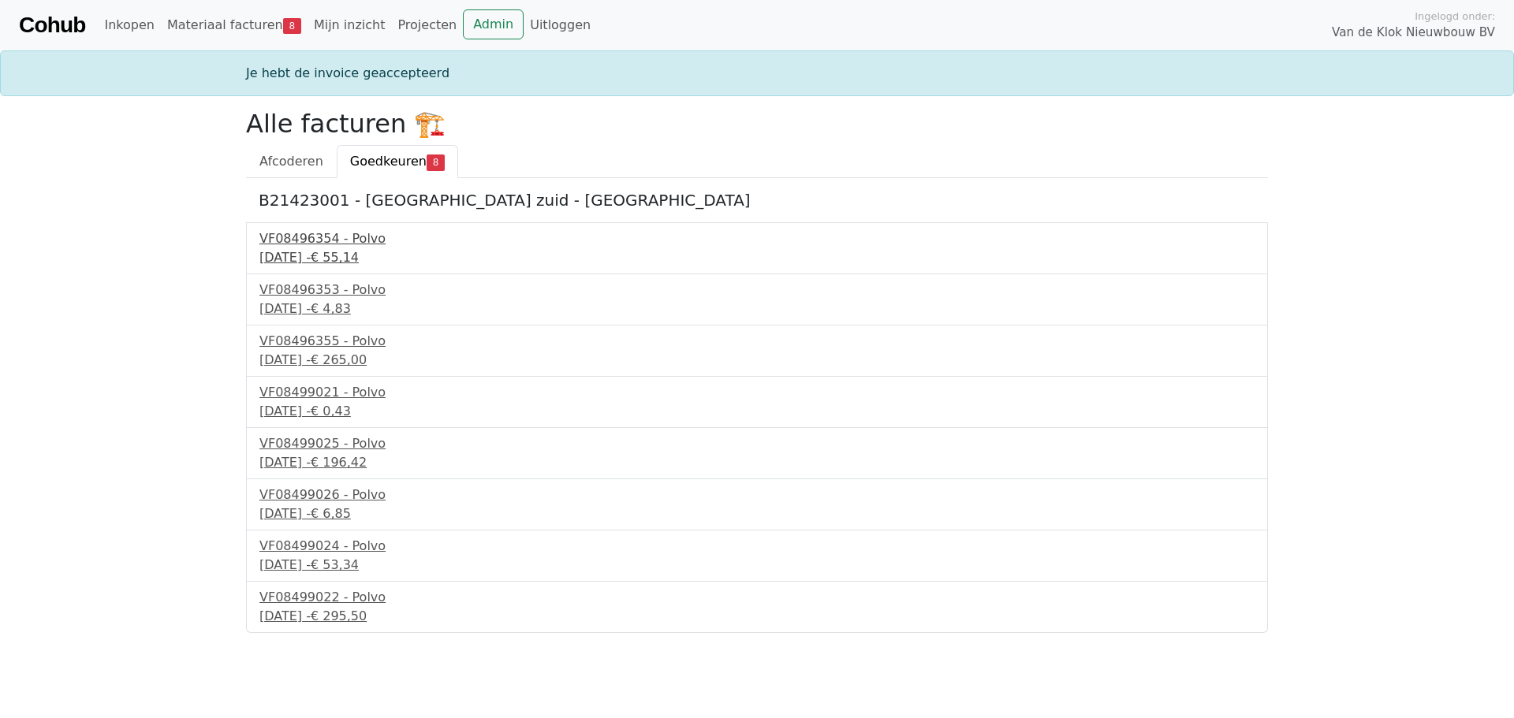
click at [338, 245] on div "VF08496354 - Polvo" at bounding box center [756, 239] width 995 height 19
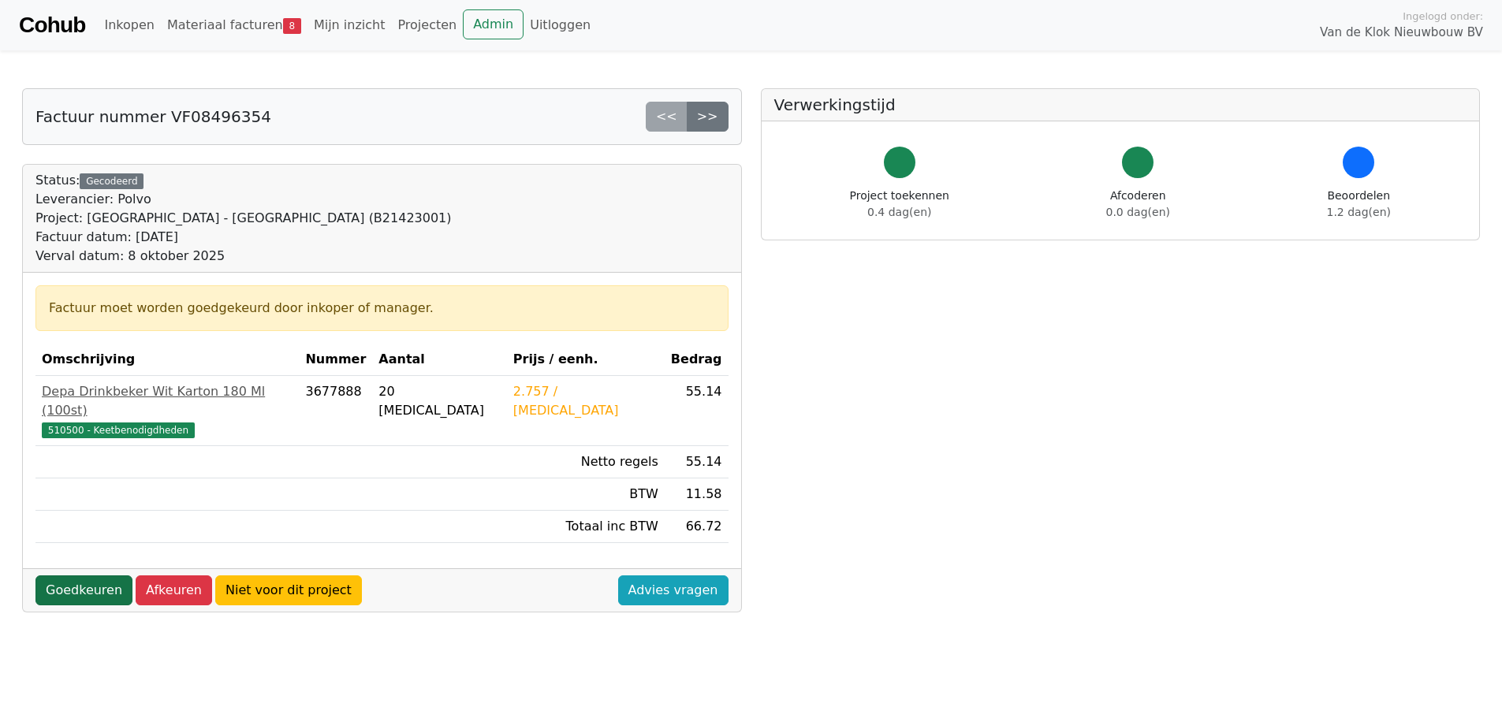
click at [86, 576] on link "Goedkeuren" at bounding box center [83, 591] width 97 height 30
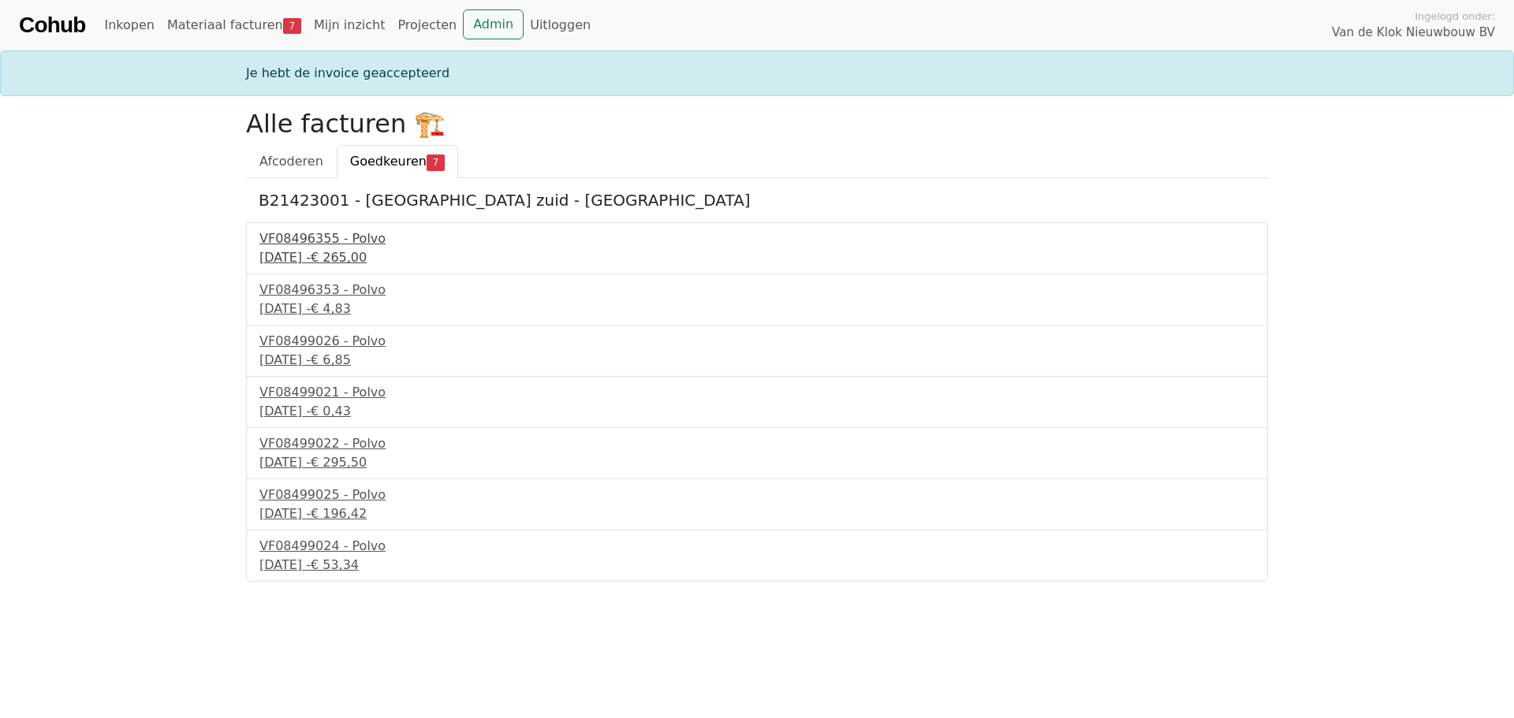
click at [283, 261] on div "[DATE] - € 265,00" at bounding box center [756, 257] width 995 height 19
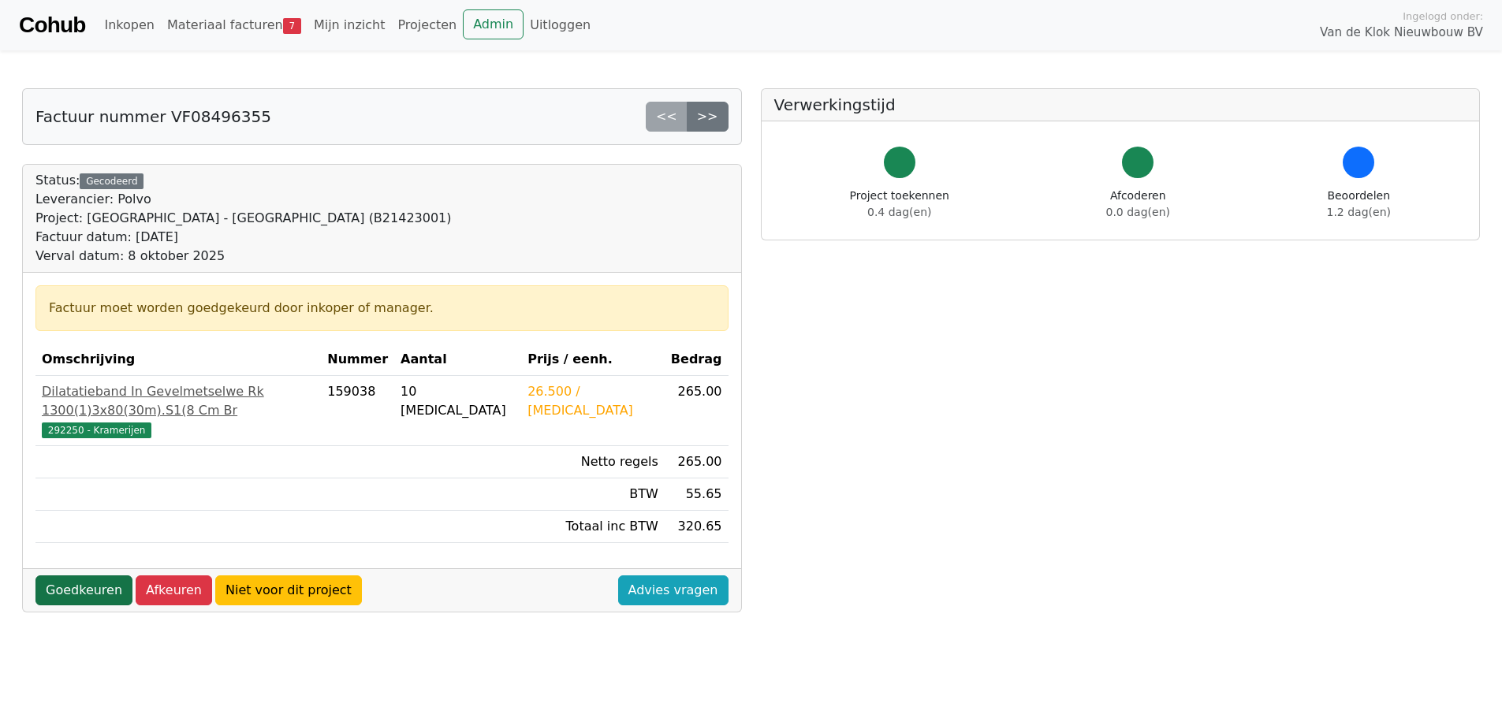
click at [83, 576] on link "Goedkeuren" at bounding box center [83, 591] width 97 height 30
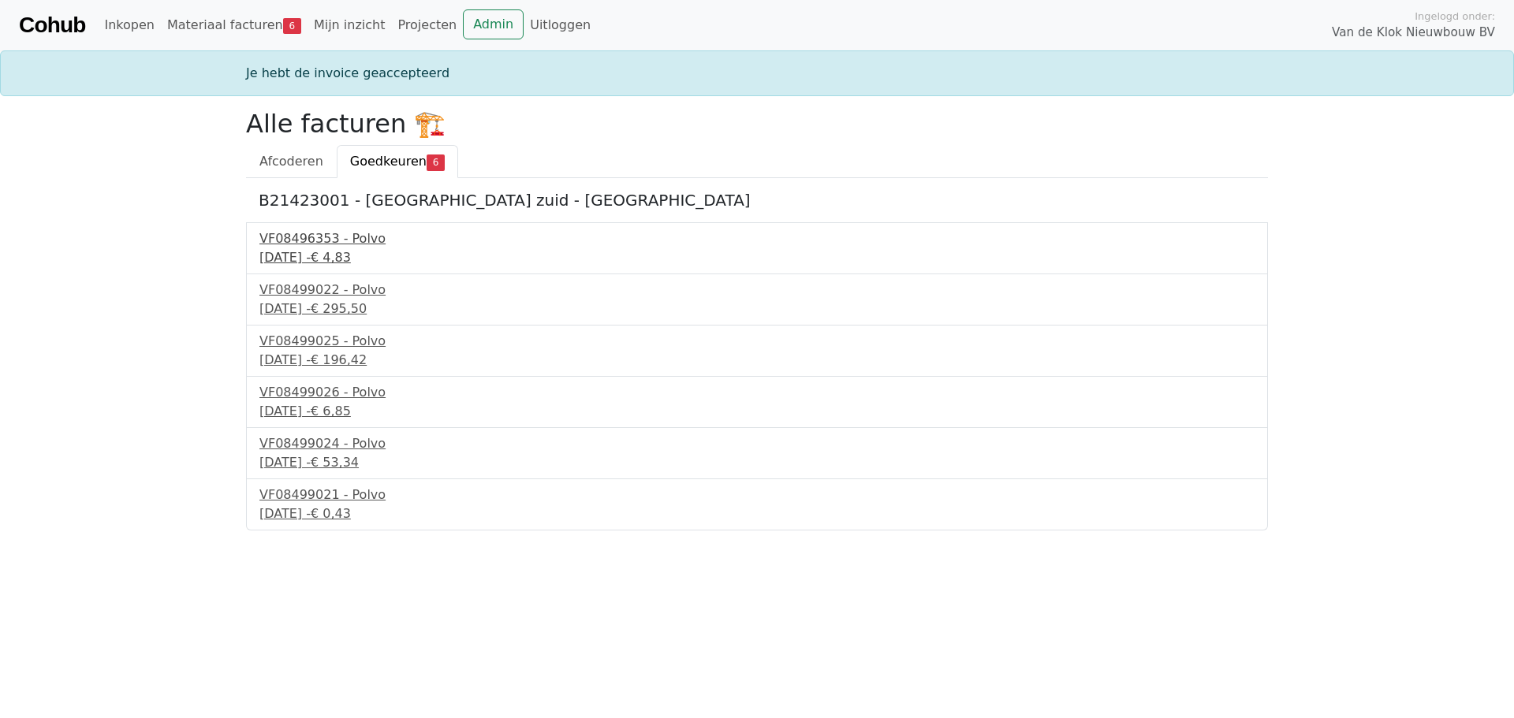
click at [294, 256] on div "17 september 2025 - € 4,83" at bounding box center [756, 257] width 995 height 19
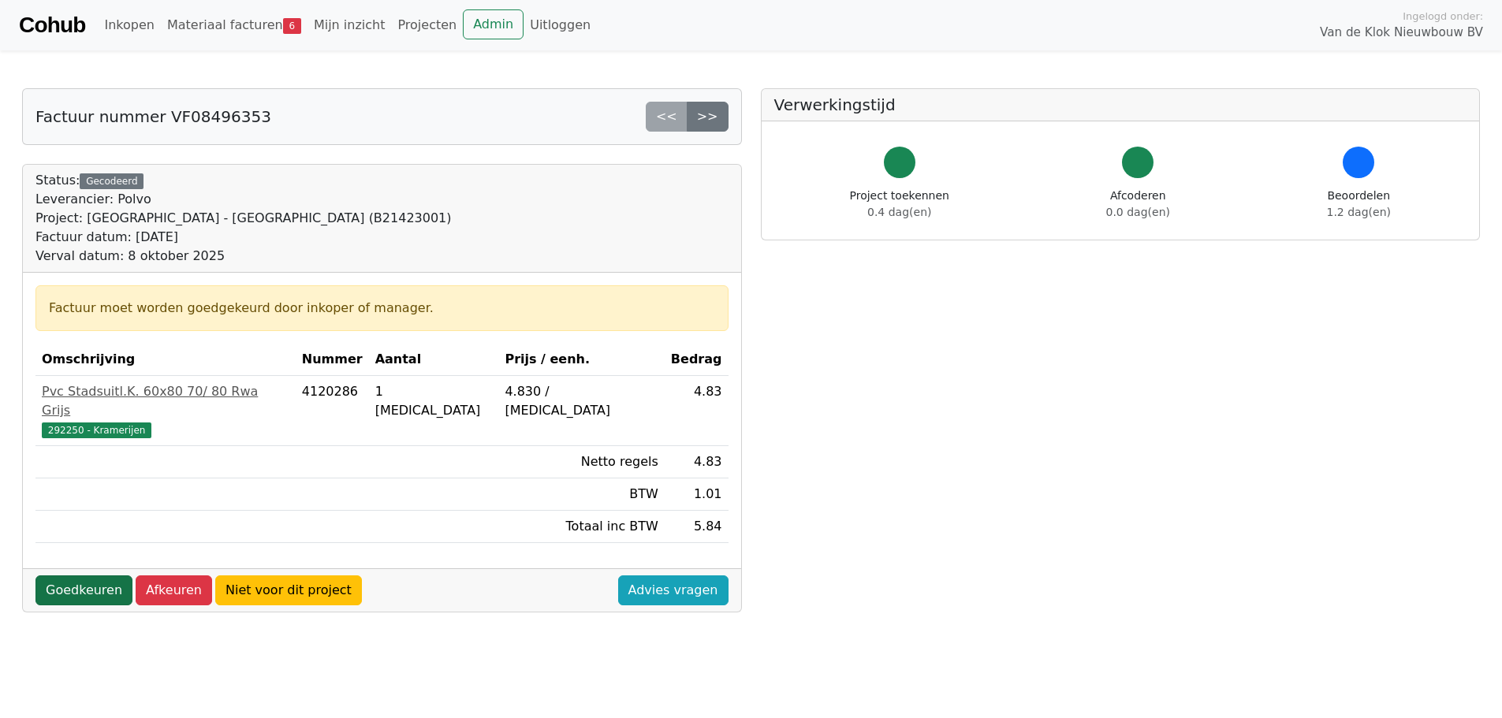
click at [83, 577] on link "Goedkeuren" at bounding box center [83, 591] width 97 height 30
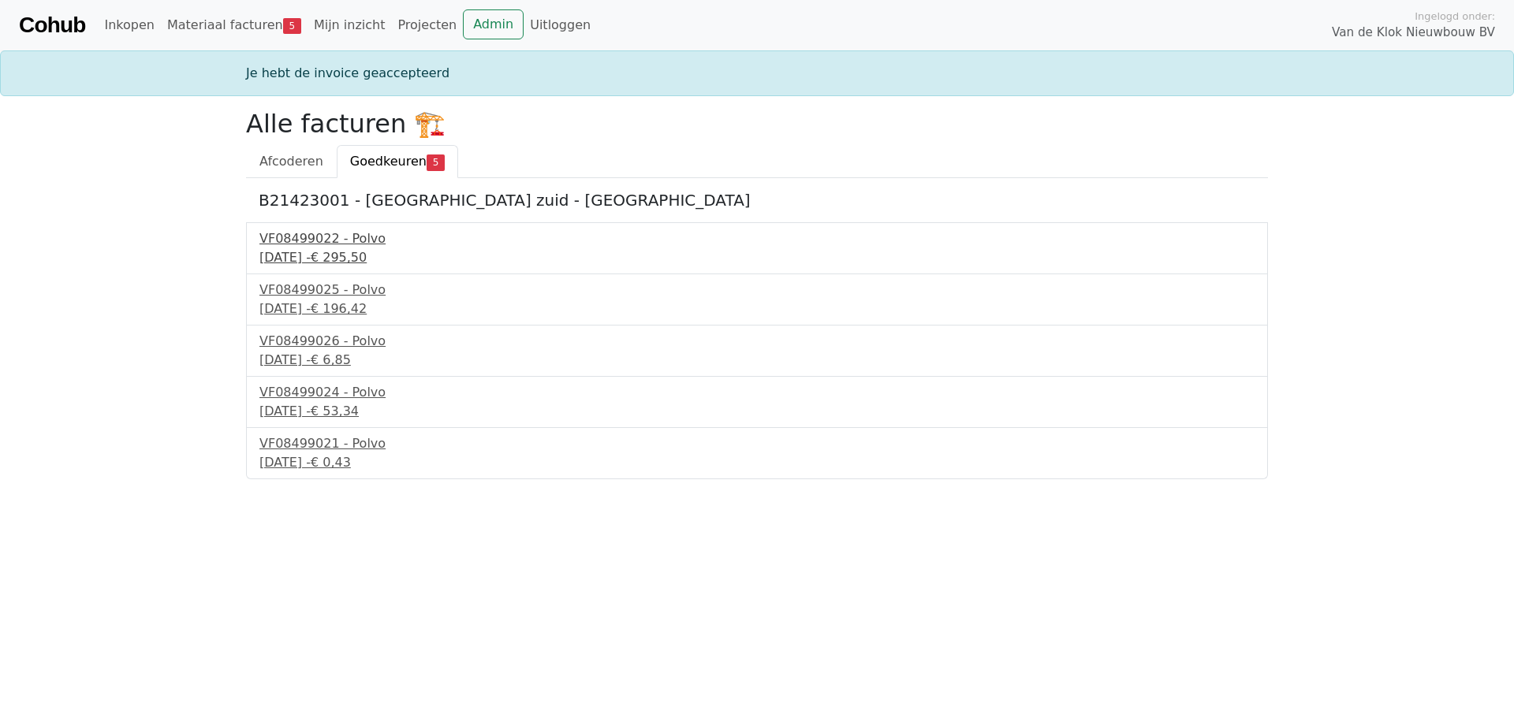
click at [295, 253] on div "18 september 2025 - € 295,50" at bounding box center [756, 257] width 995 height 19
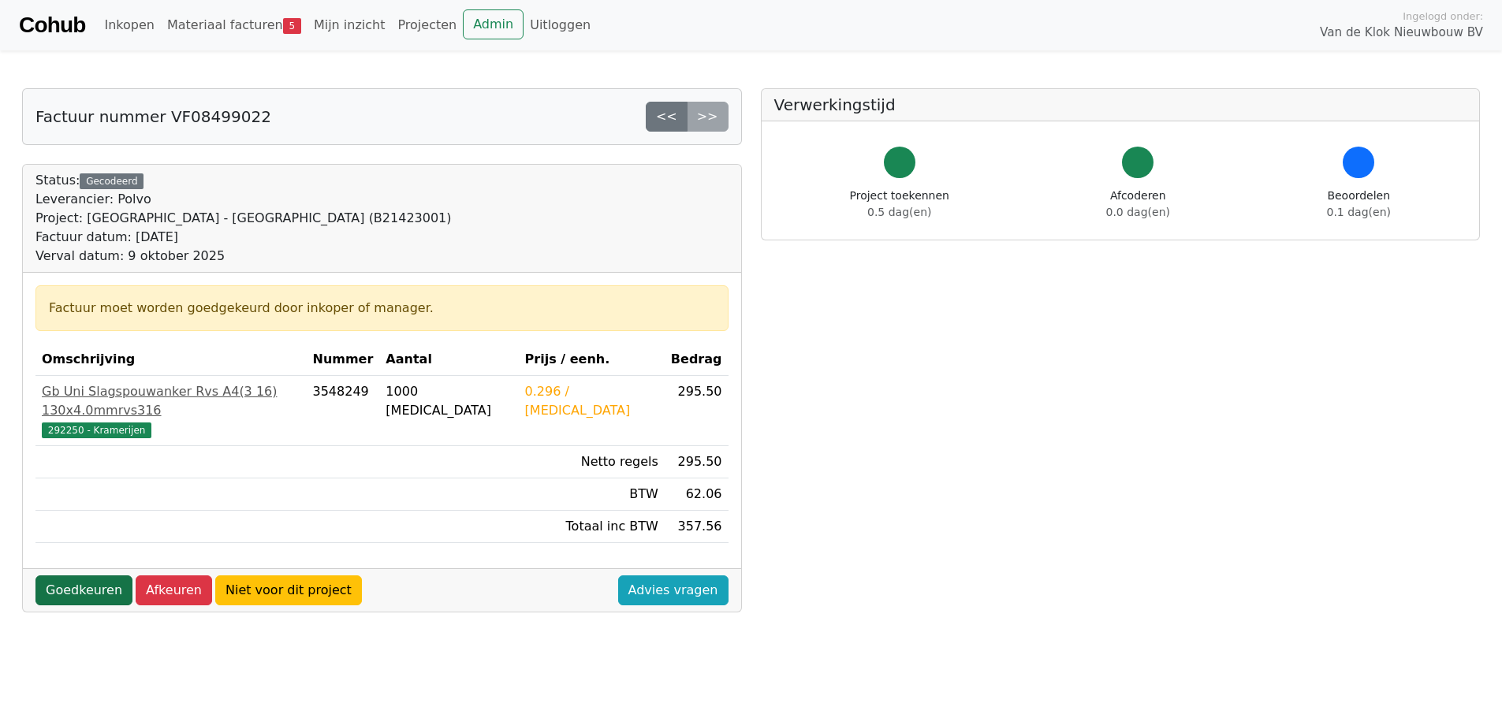
click at [90, 576] on link "Goedkeuren" at bounding box center [83, 591] width 97 height 30
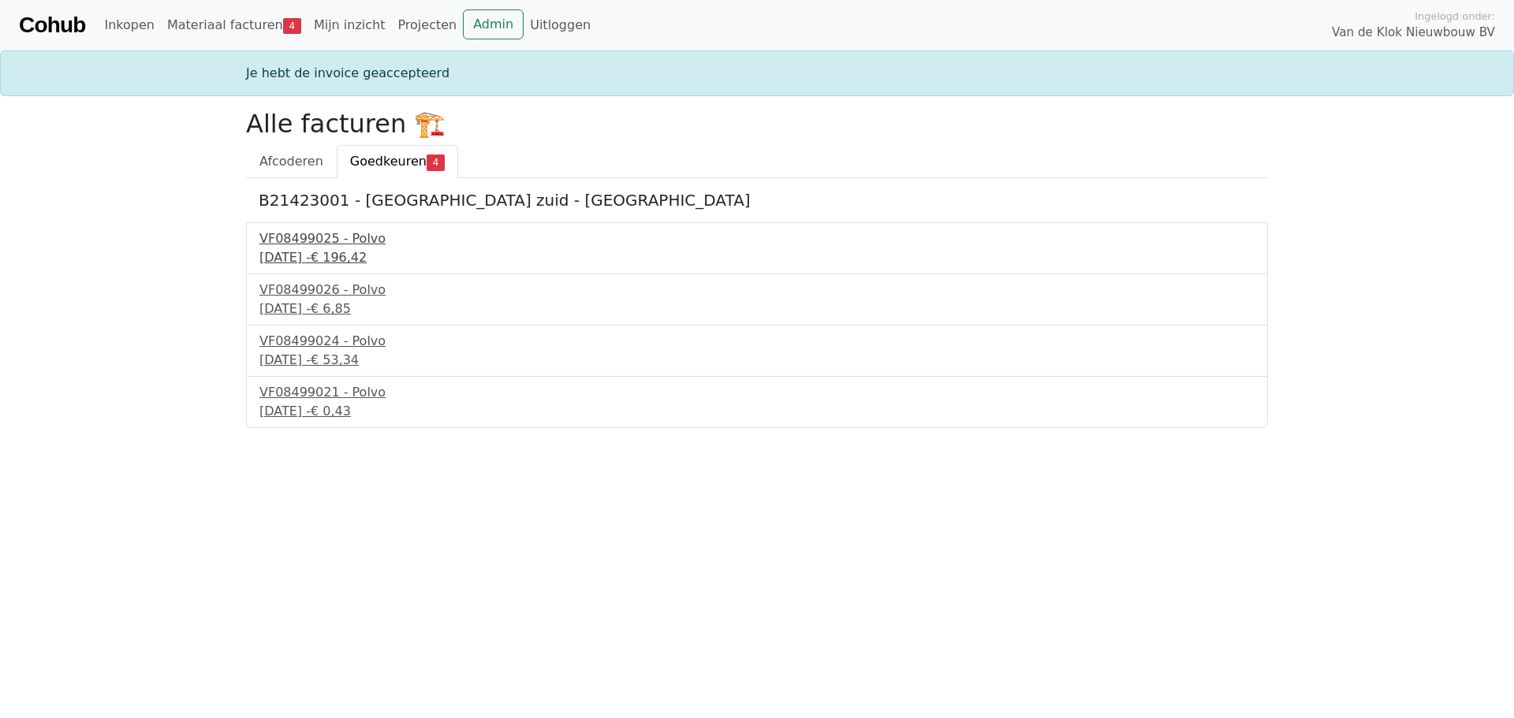
click at [330, 258] on div "[DATE] - € 196,42" at bounding box center [756, 257] width 995 height 19
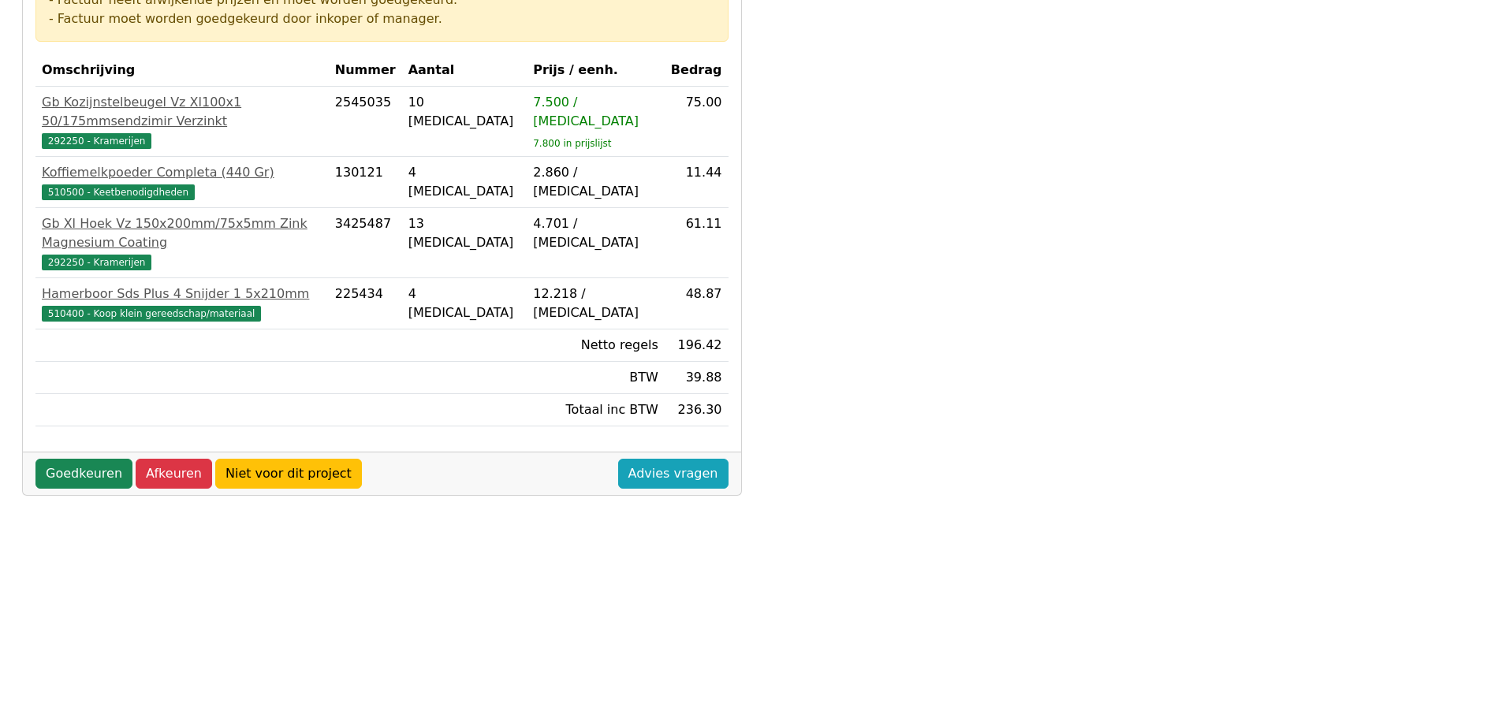
scroll to position [394, 0]
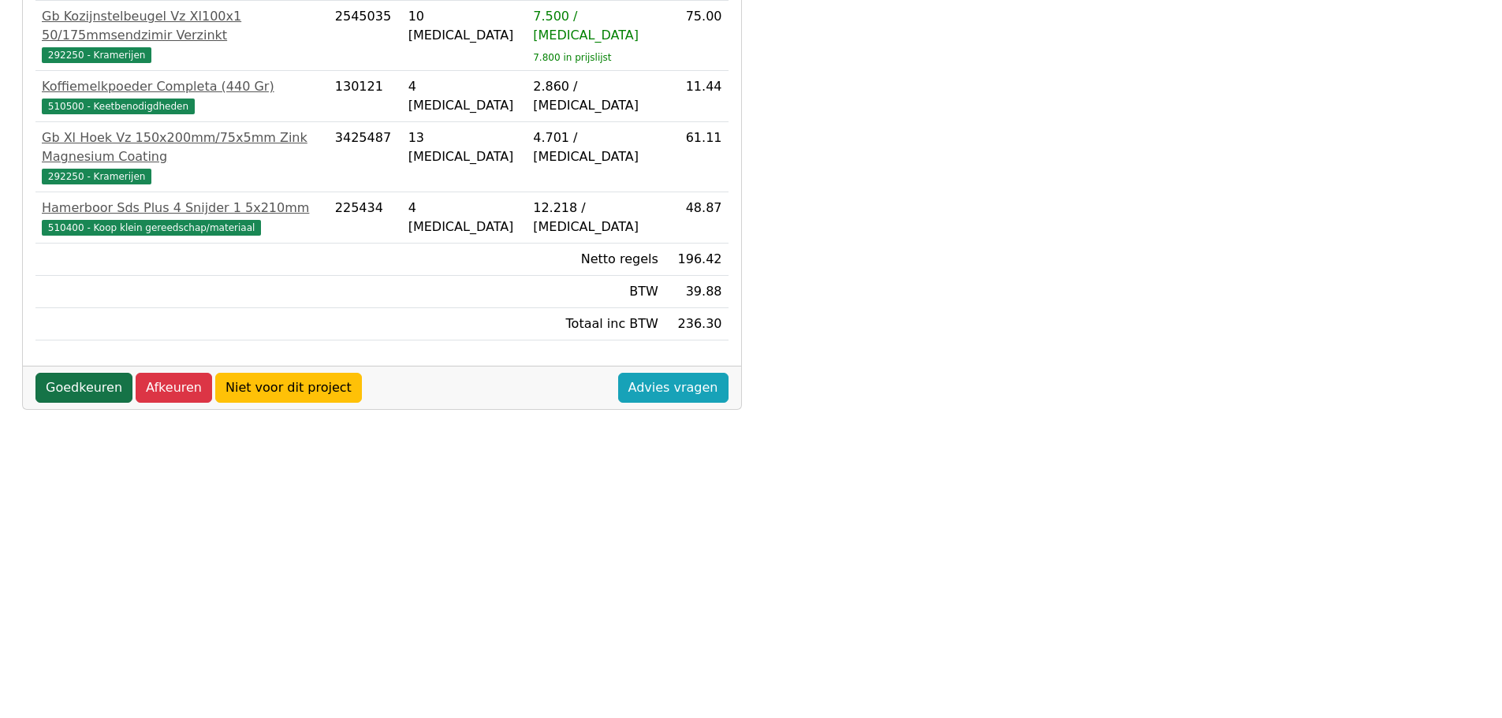
click at [88, 373] on link "Goedkeuren" at bounding box center [83, 388] width 97 height 30
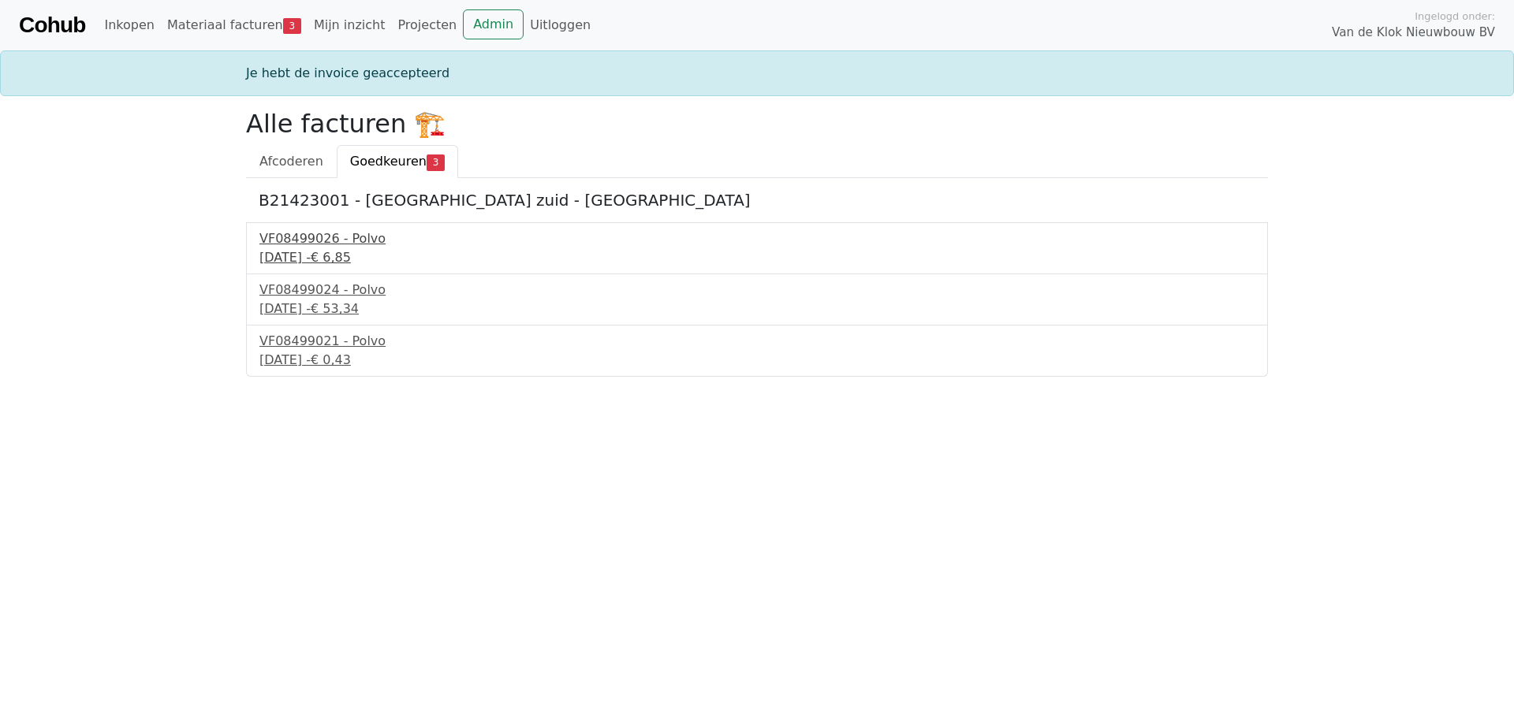
click at [290, 241] on div "VF08499026 - Polvo" at bounding box center [756, 239] width 995 height 19
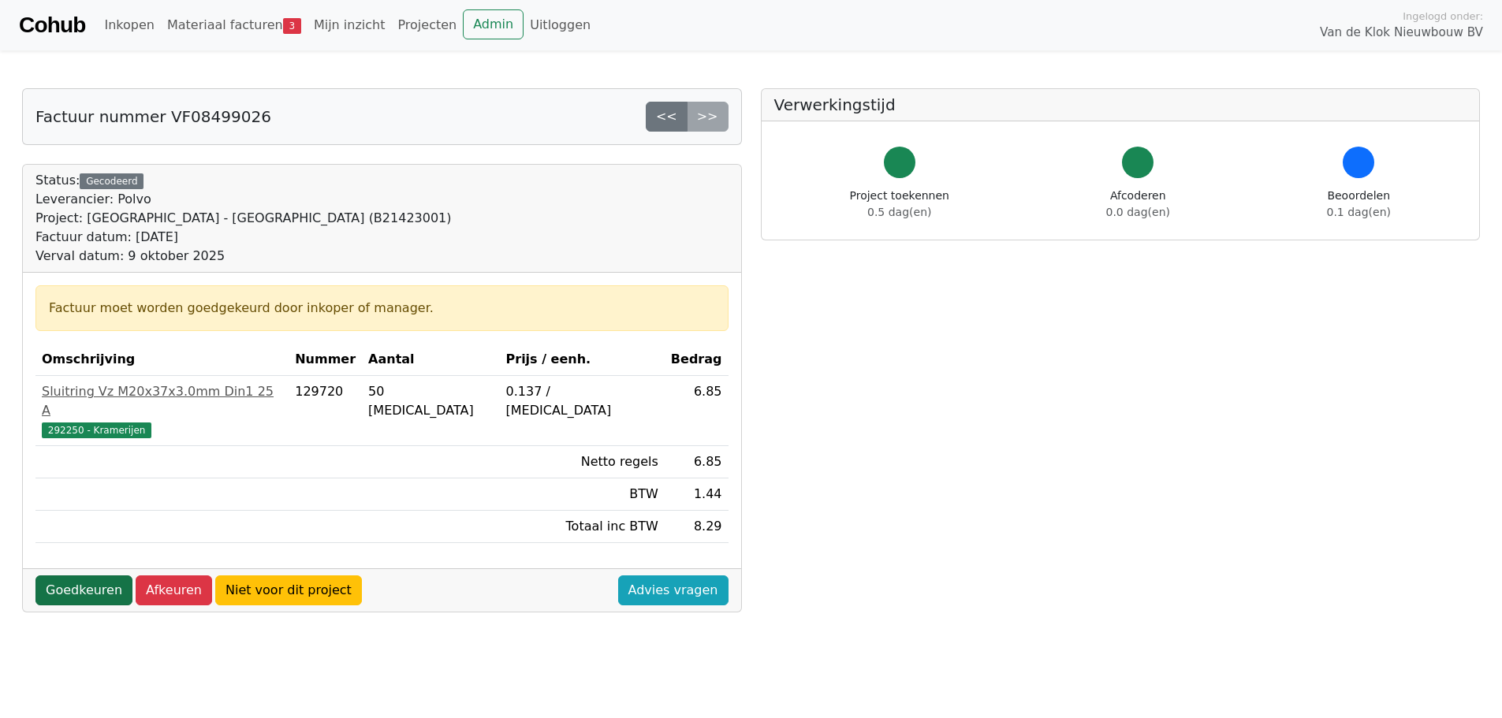
click at [75, 576] on link "Goedkeuren" at bounding box center [83, 591] width 97 height 30
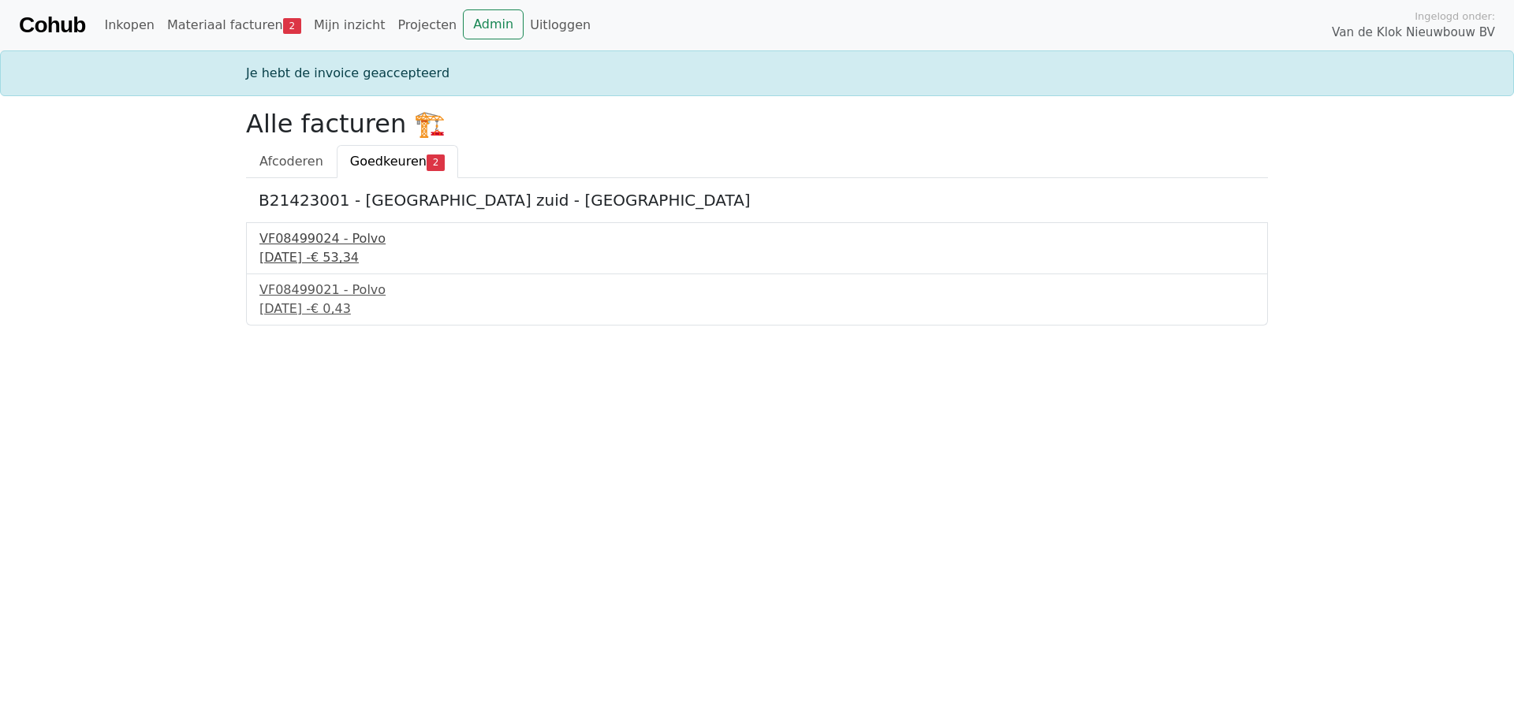
click at [286, 255] on div "18 september 2025 - € 53,34" at bounding box center [756, 257] width 995 height 19
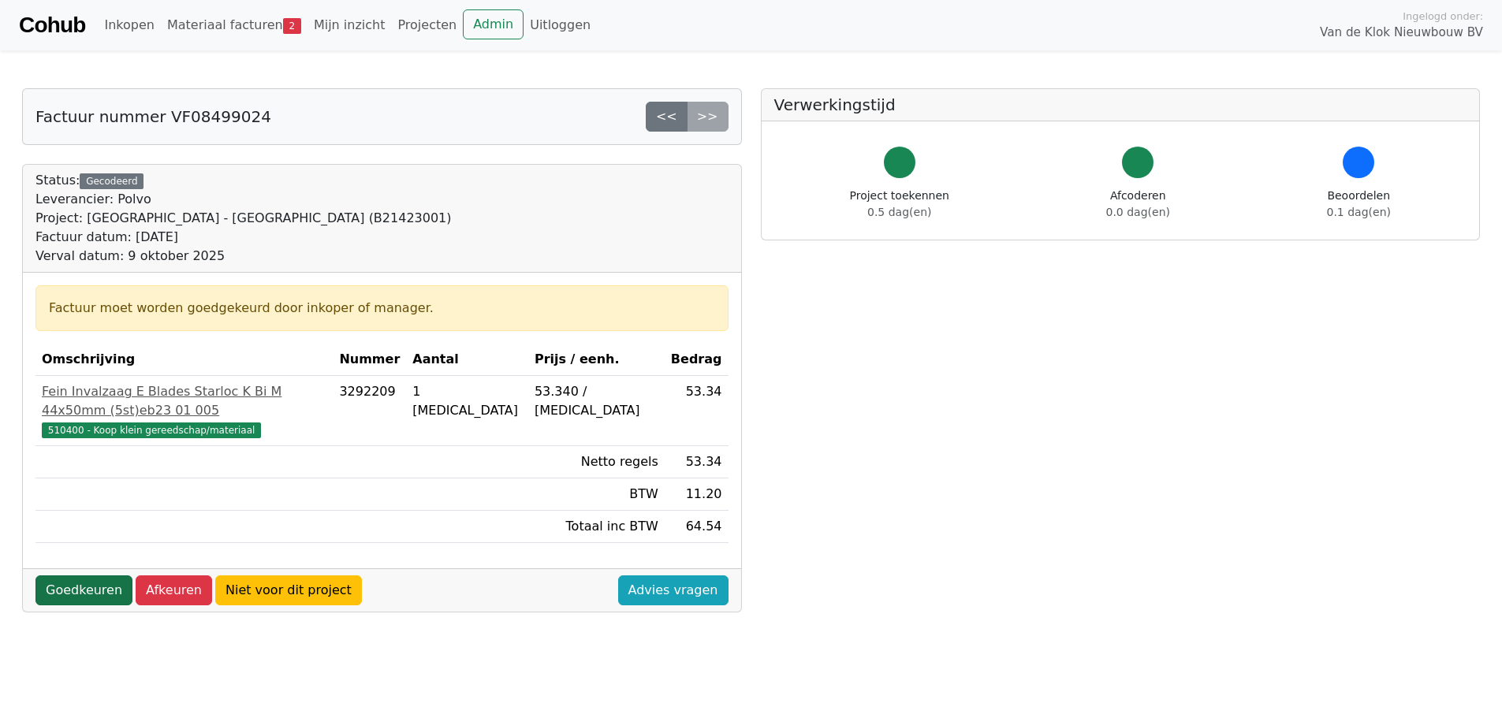
click at [57, 576] on link "Goedkeuren" at bounding box center [83, 591] width 97 height 30
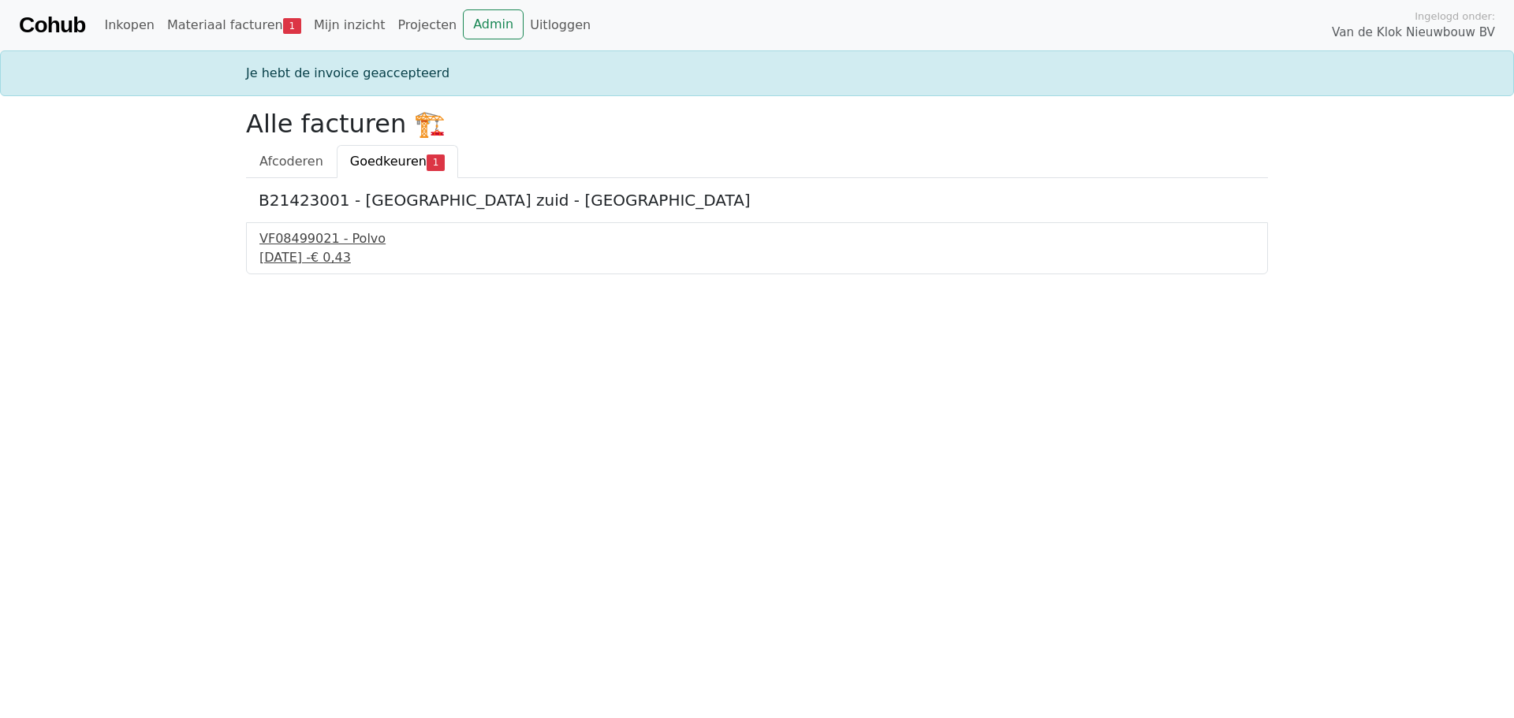
click at [312, 248] on div "18 september 2025 - € 0,43" at bounding box center [756, 257] width 995 height 19
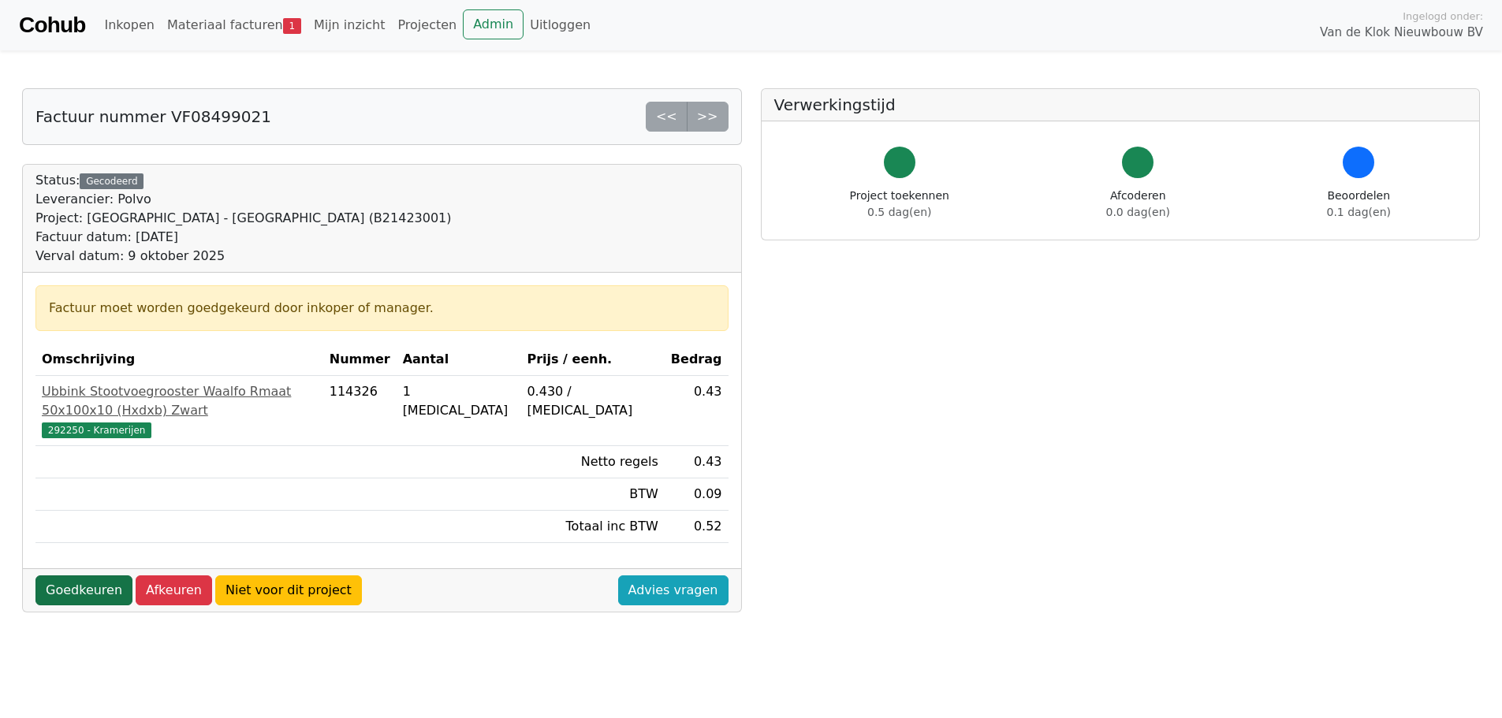
click at [77, 576] on link "Goedkeuren" at bounding box center [83, 591] width 97 height 30
